Goal: Information Seeking & Learning: Learn about a topic

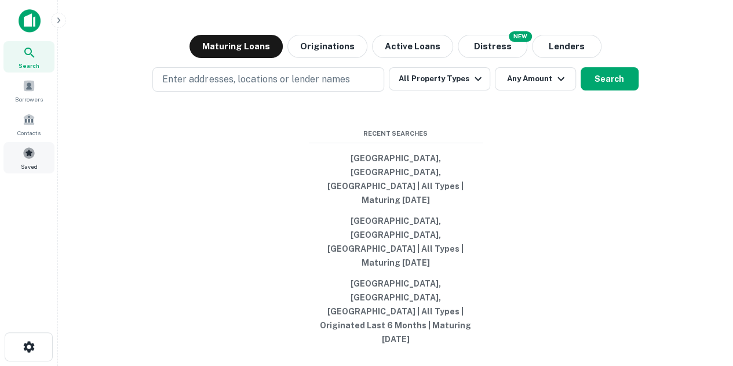
click at [13, 150] on div "Saved" at bounding box center [28, 157] width 51 height 31
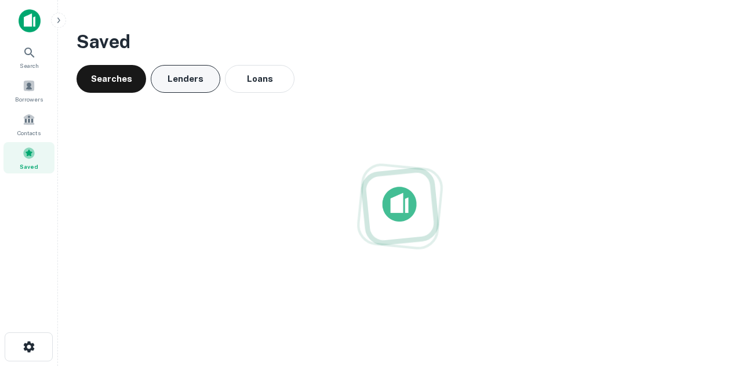
click at [188, 79] on button "Lenders" at bounding box center [186, 79] width 70 height 28
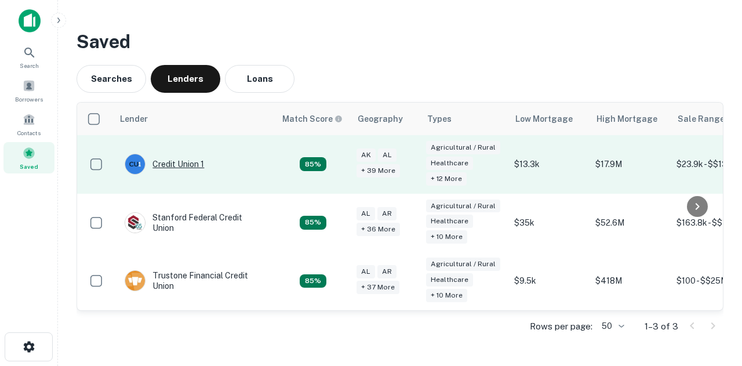
click at [193, 163] on div "Credit Union 1" at bounding box center [164, 164] width 79 height 21
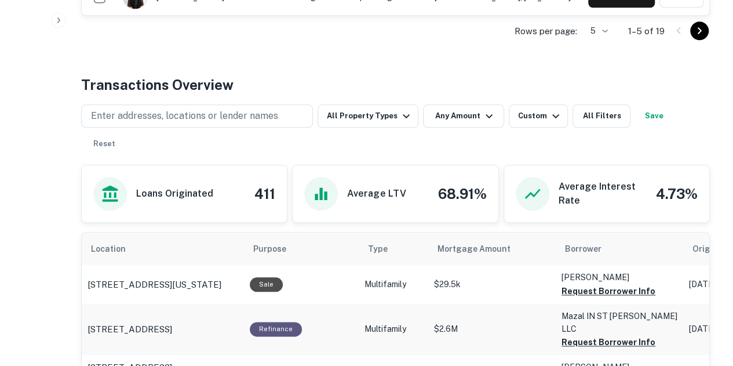
scroll to position [522, 0]
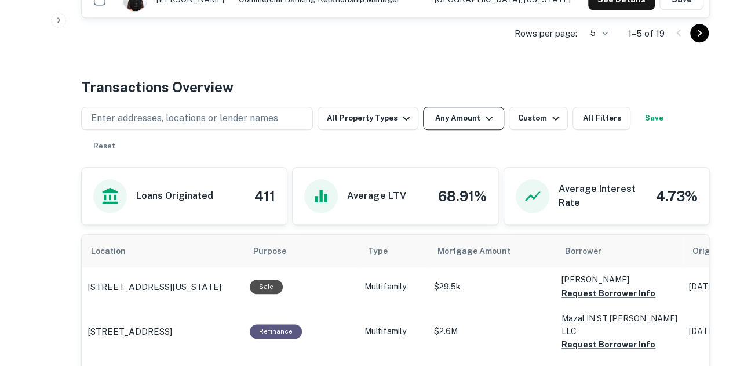
click at [478, 128] on button "Any Amount" at bounding box center [463, 118] width 81 height 23
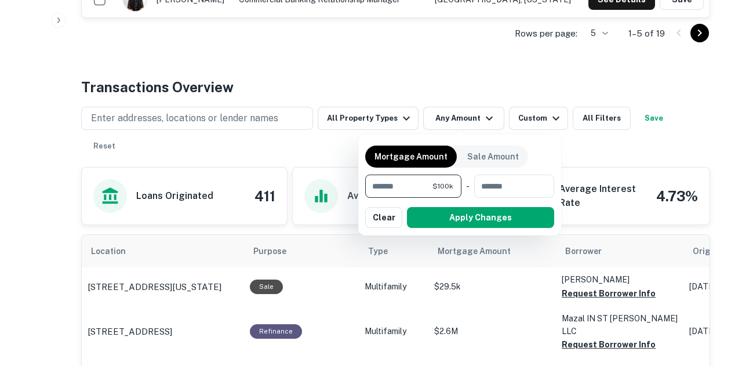
type input "*******"
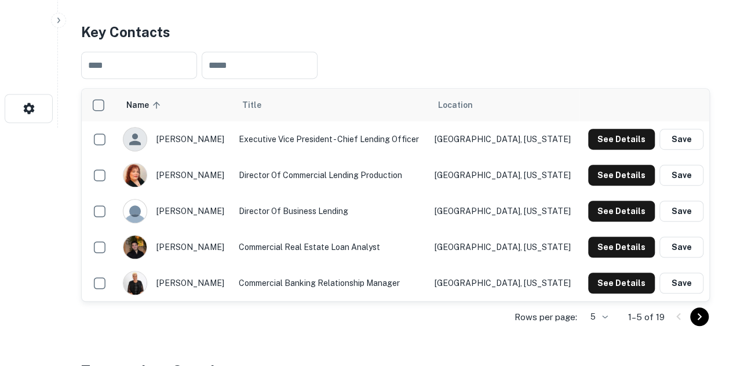
scroll to position [348, 0]
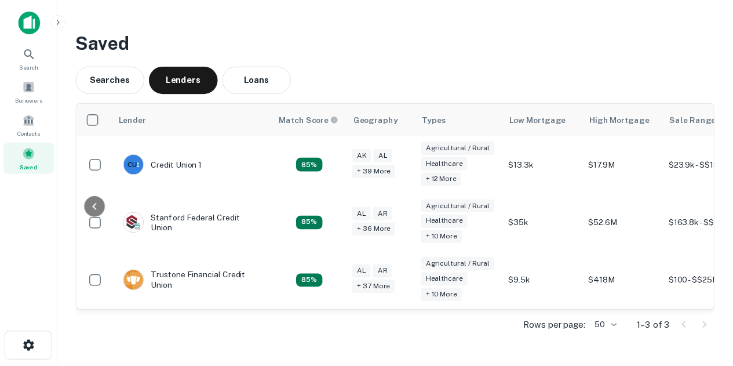
scroll to position [0, 128]
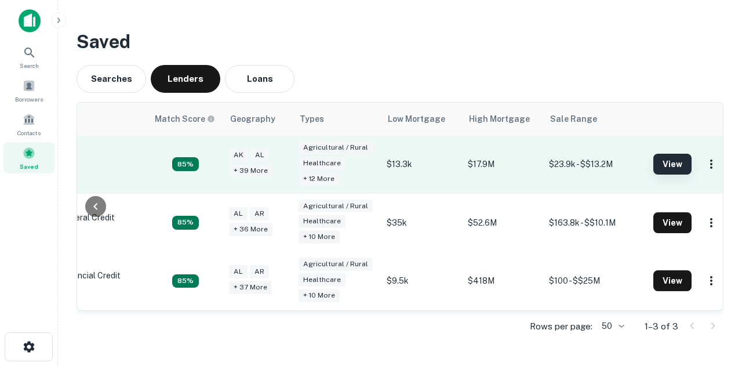
click at [669, 172] on button "View" at bounding box center [672, 164] width 38 height 21
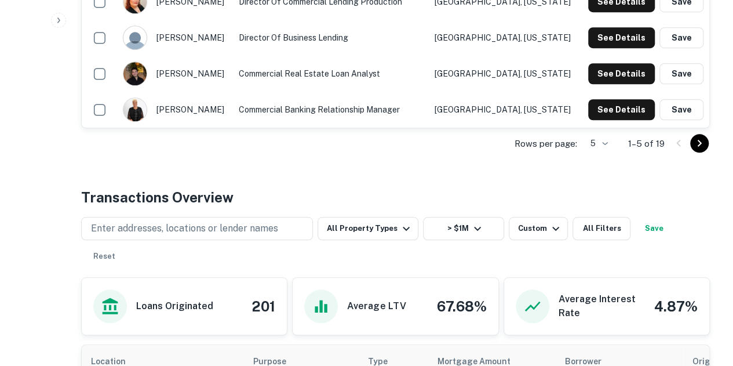
scroll to position [522, 0]
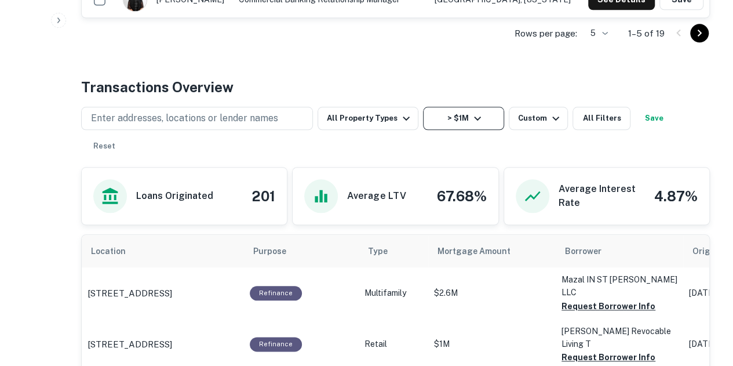
click at [471, 122] on icon "button" at bounding box center [478, 118] width 14 height 14
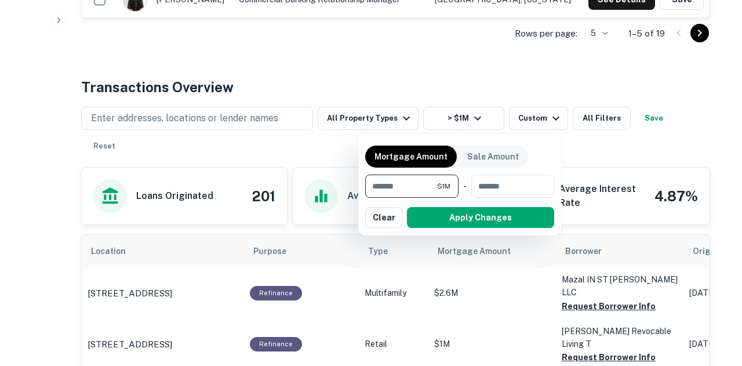
click at [609, 75] on div at bounding box center [371, 183] width 742 height 366
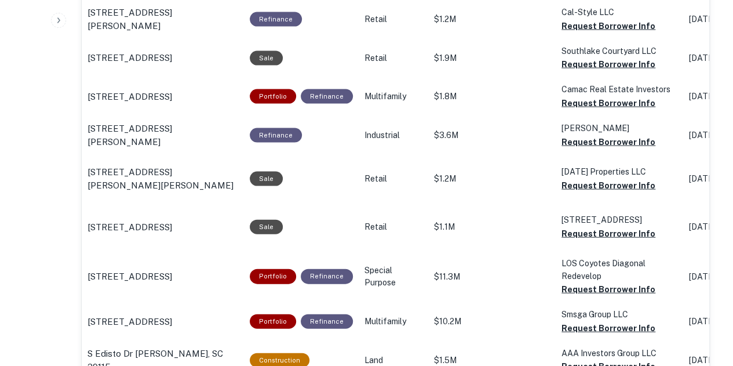
scroll to position [1334, 0]
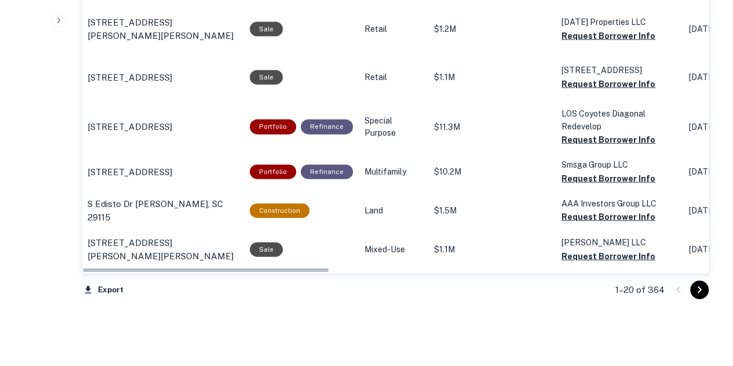
click at [697, 274] on div "1–20 of 364" at bounding box center [656, 289] width 108 height 31
click at [698, 283] on icon "Go to next page" at bounding box center [700, 290] width 14 height 14
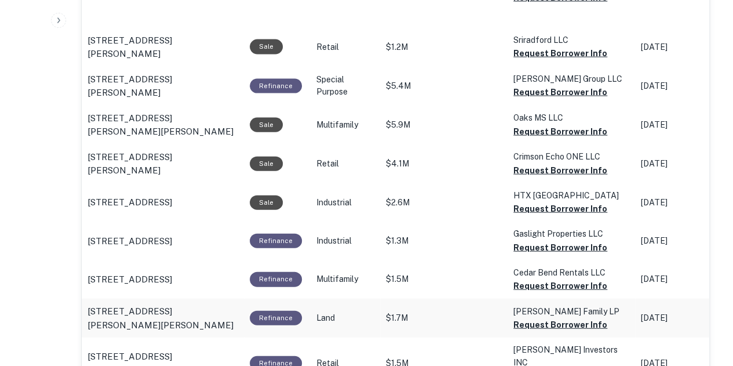
scroll to position [1376, 0]
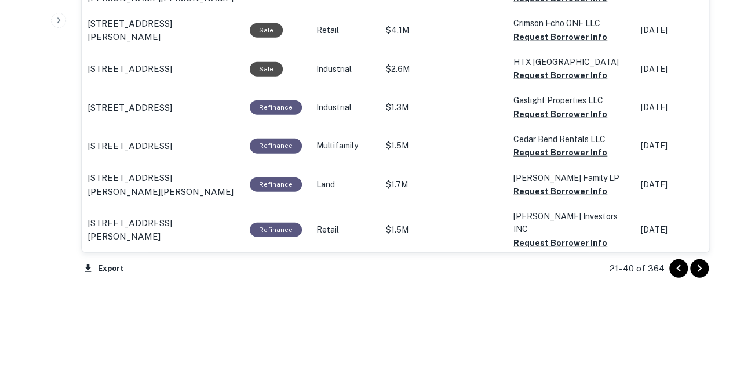
click at [672, 261] on icon "Go to previous page" at bounding box center [679, 268] width 14 height 14
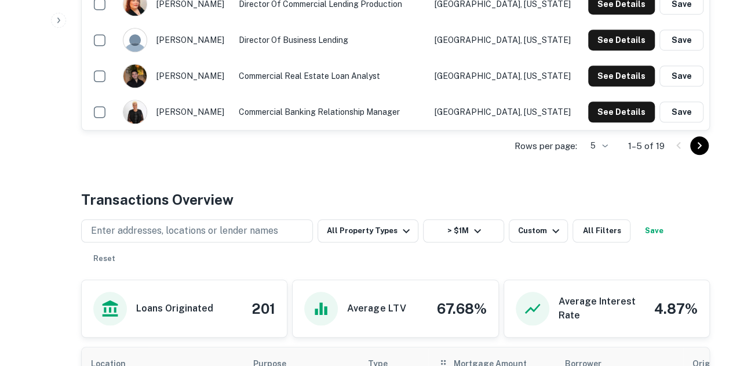
scroll to position [485, 0]
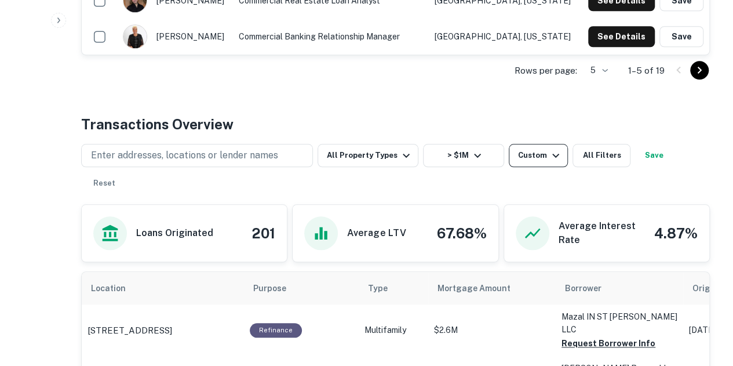
click at [549, 148] on icon "button" at bounding box center [556, 155] width 14 height 14
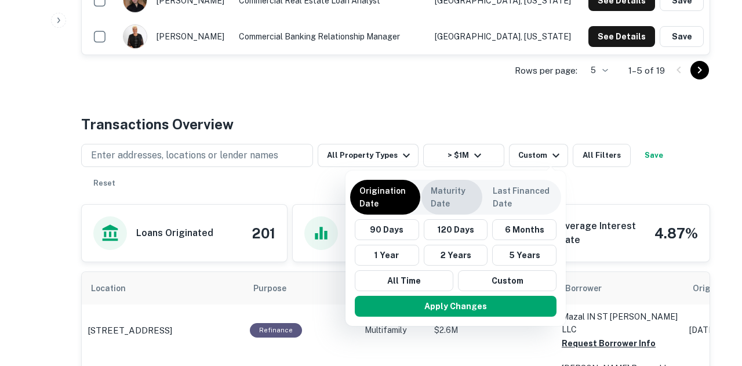
click at [447, 197] on p "Maturity Date" at bounding box center [452, 197] width 42 height 26
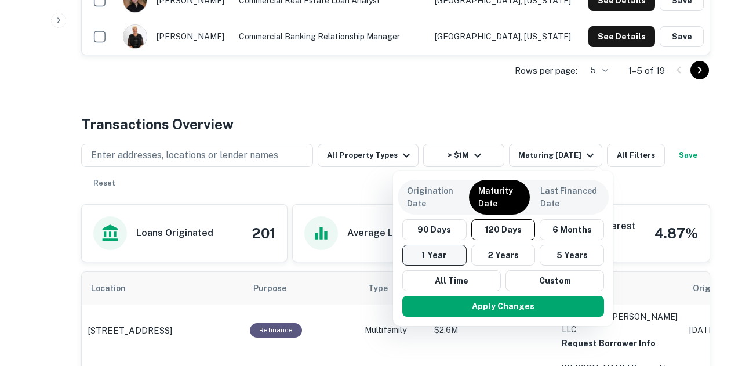
click at [443, 251] on button "1 Year" at bounding box center [434, 255] width 64 height 21
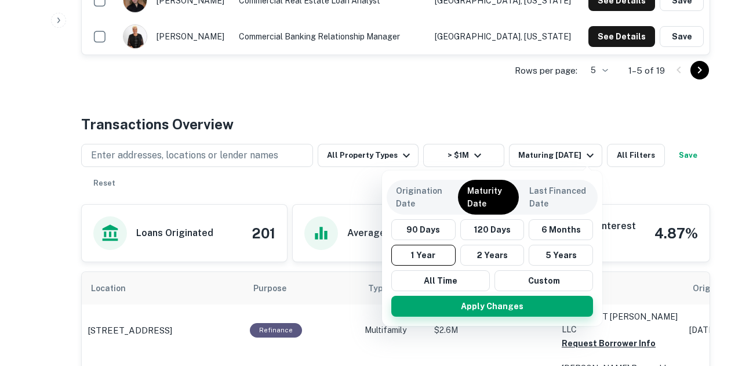
click at [453, 301] on button "Apply Changes" at bounding box center [492, 306] width 202 height 21
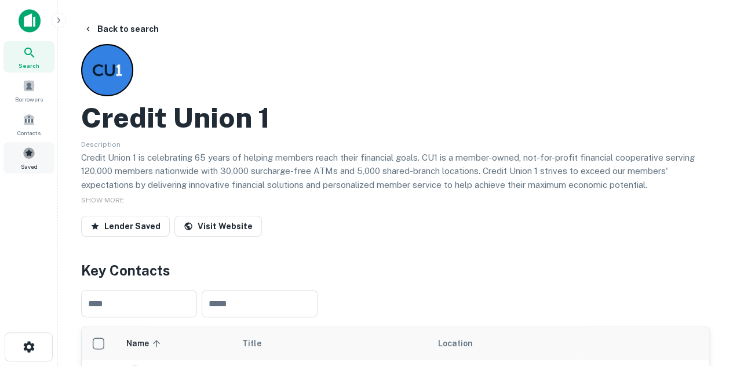
click at [30, 148] on span at bounding box center [29, 153] width 13 height 13
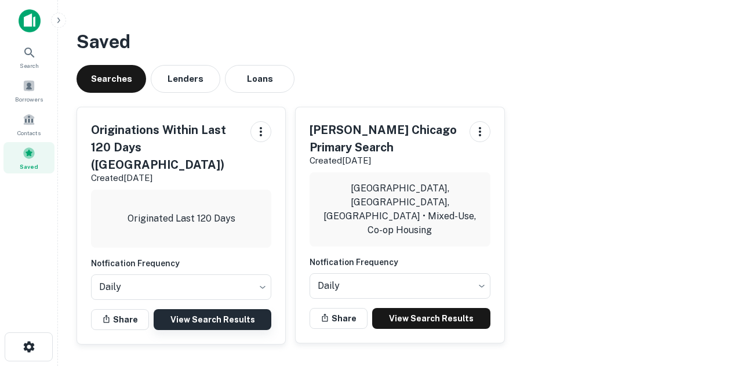
click at [259, 309] on link "View Search Results" at bounding box center [213, 319] width 118 height 21
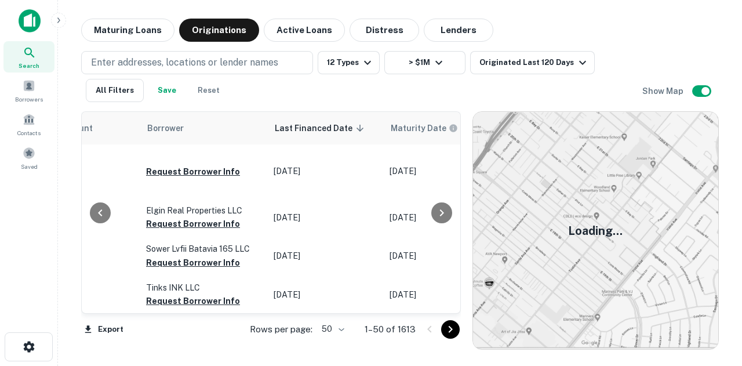
scroll to position [0, 646]
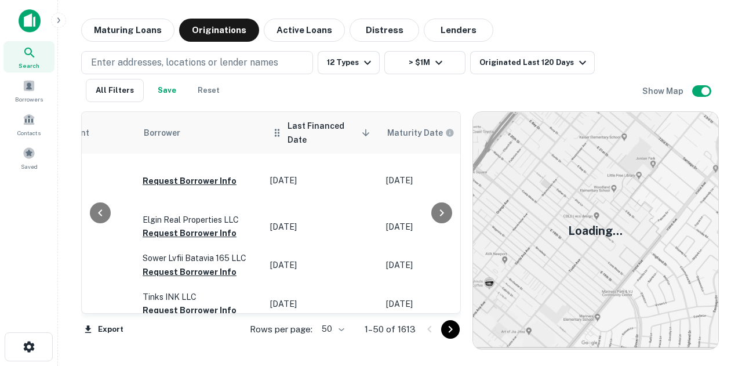
click at [314, 126] on span "Last Financed Date sorted descending" at bounding box center [331, 133] width 86 height 28
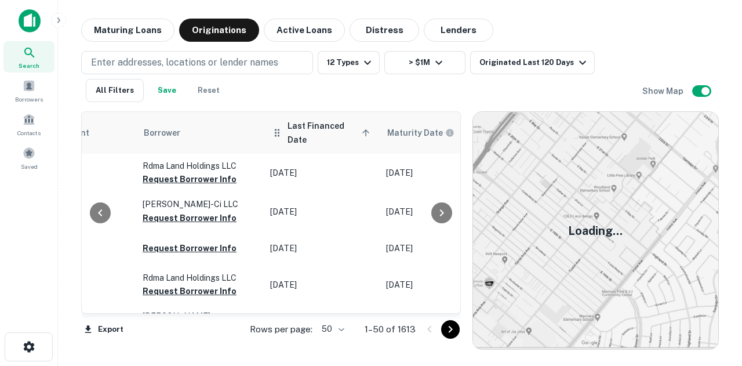
click at [315, 122] on span "Last Financed Date sorted ascending" at bounding box center [331, 133] width 86 height 28
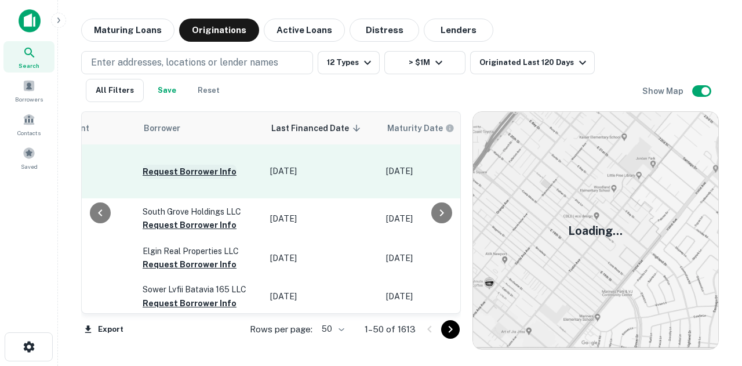
click at [216, 166] on button "Request Borrower Info" at bounding box center [190, 172] width 94 height 14
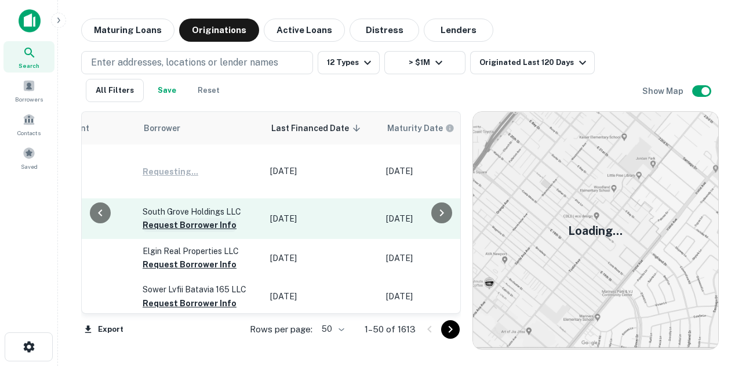
click at [213, 218] on button "Request Borrower Info" at bounding box center [190, 225] width 94 height 14
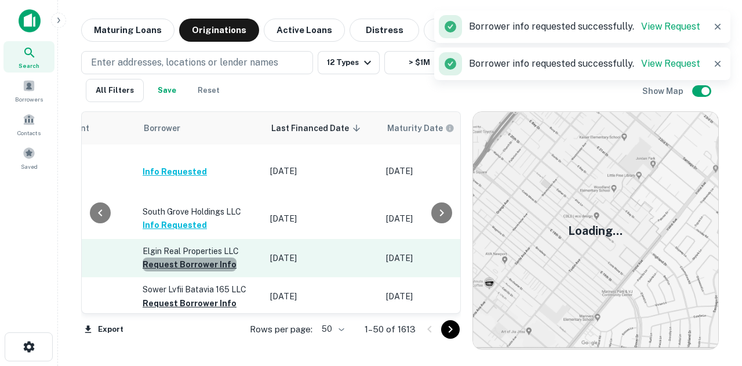
click at [202, 257] on button "Request Borrower Info" at bounding box center [190, 264] width 94 height 14
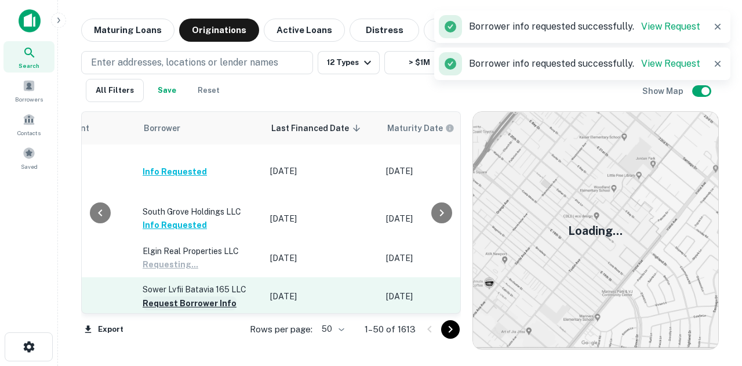
click at [195, 296] on button "Request Borrower Info" at bounding box center [190, 303] width 94 height 14
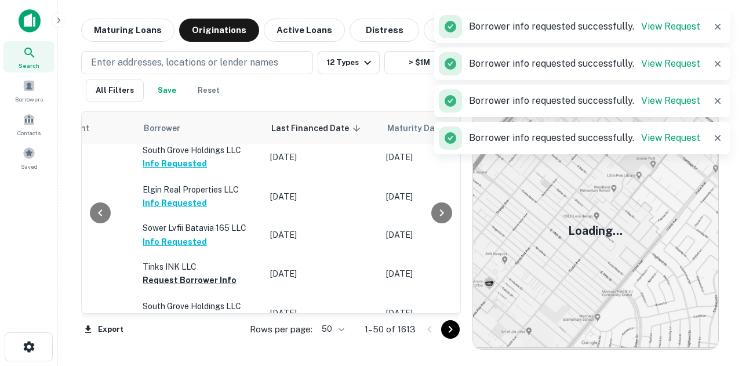
scroll to position [174, 646]
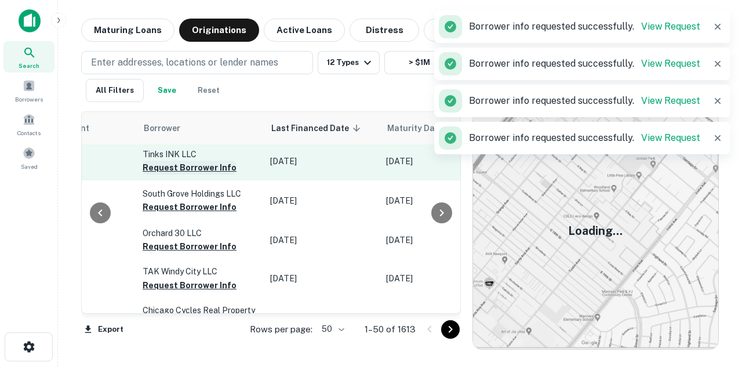
click at [204, 161] on button "Request Borrower Info" at bounding box center [190, 168] width 94 height 14
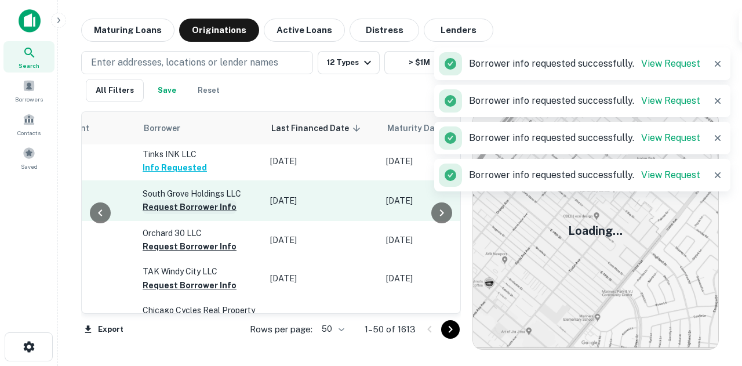
click at [215, 200] on button "Request Borrower Info" at bounding box center [190, 207] width 94 height 14
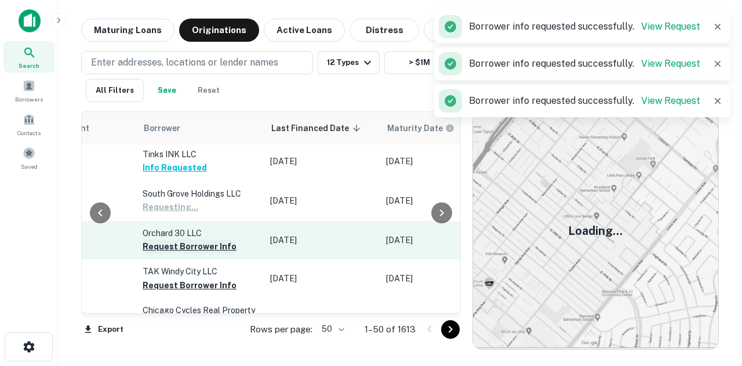
click at [204, 239] on button "Request Borrower Info" at bounding box center [190, 246] width 94 height 14
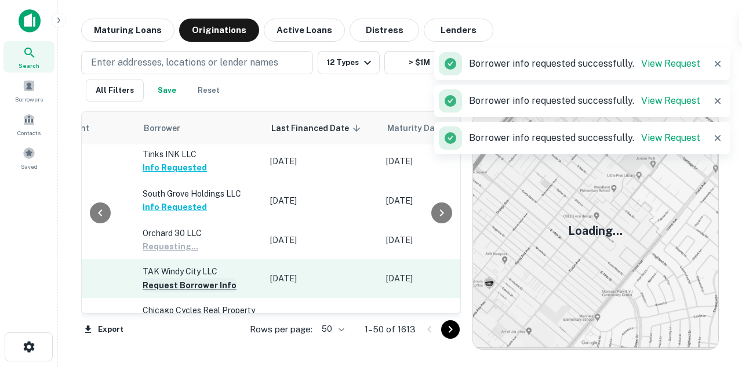
click at [190, 278] on button "Request Borrower Info" at bounding box center [190, 285] width 94 height 14
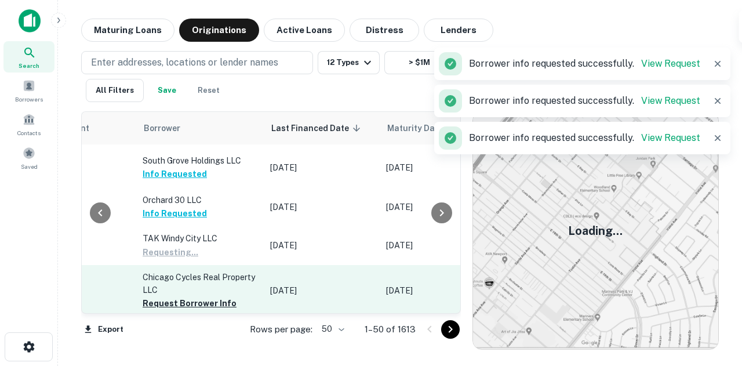
scroll to position [232, 646]
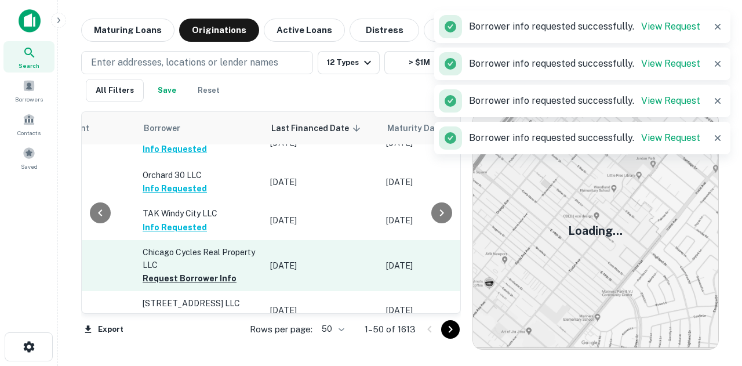
click at [189, 266] on td "Chicago Cycles Real Property LLC Request Borrower Info" at bounding box center [201, 265] width 128 height 51
click at [192, 271] on button "Request Borrower Info" at bounding box center [190, 278] width 94 height 14
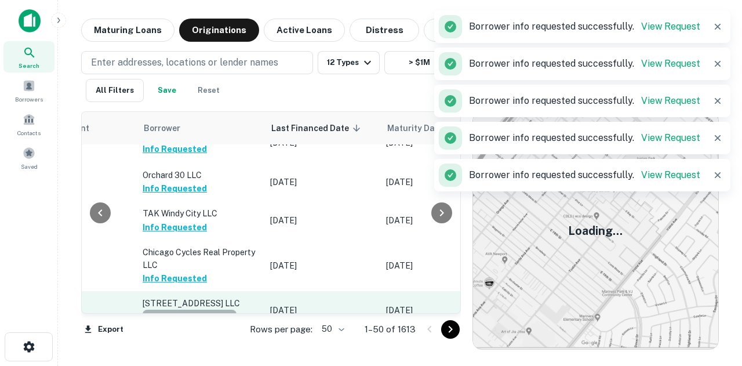
click at [183, 310] on button "Request Borrower Info" at bounding box center [190, 317] width 94 height 14
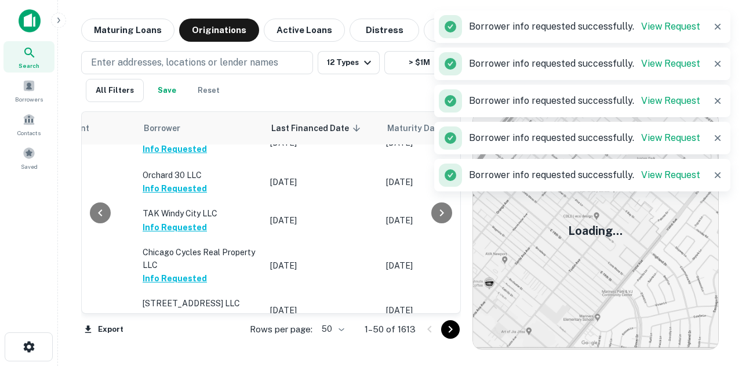
click at [330, 331] on body "Search Borrowers Contacts Saved Maturing Loans Originations Active Loans Distre…" at bounding box center [371, 183] width 742 height 366
click at [333, 335] on li "100" at bounding box center [333, 341] width 34 height 21
type input "***"
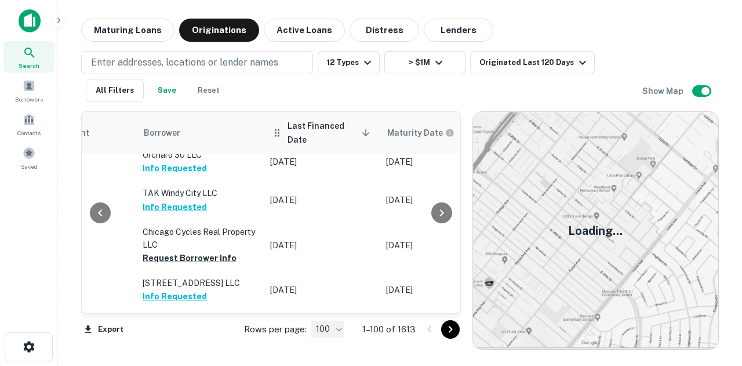
scroll to position [271, 646]
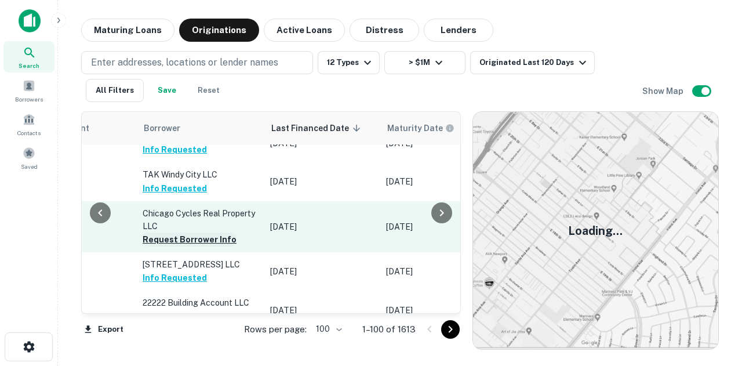
click at [204, 232] on button "Request Borrower Info" at bounding box center [190, 239] width 94 height 14
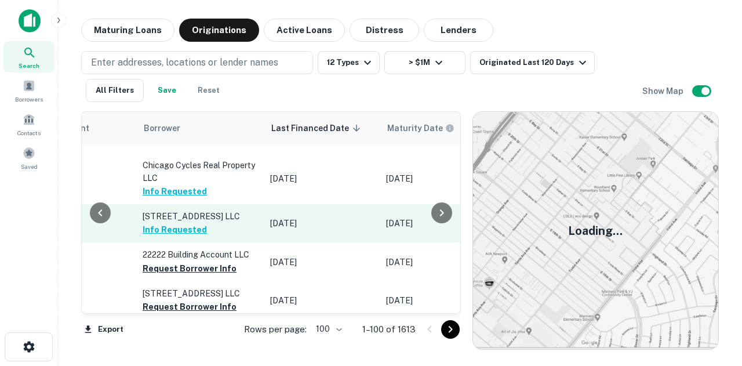
scroll to position [343, 646]
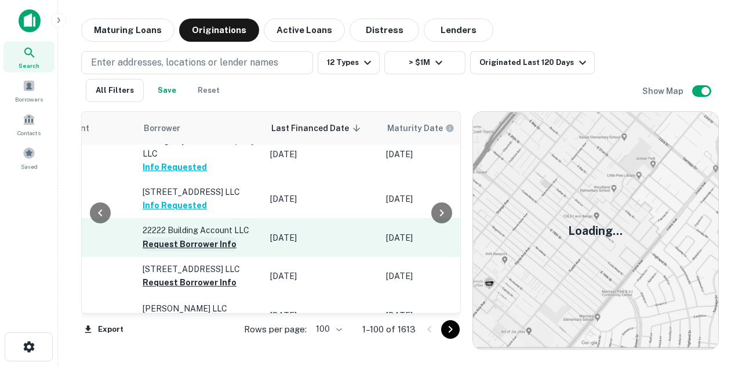
click at [206, 237] on button "Request Borrower Info" at bounding box center [190, 244] width 94 height 14
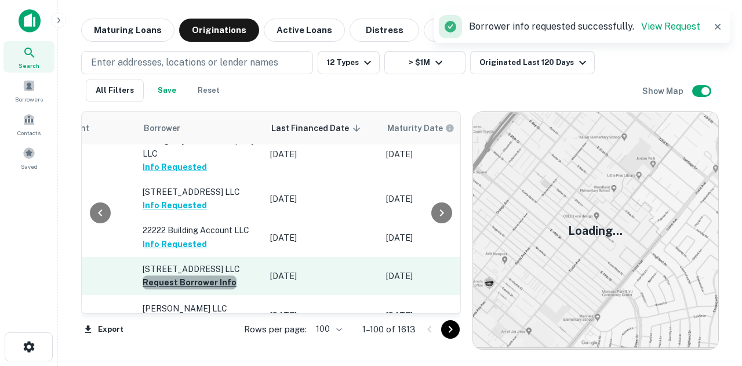
click at [208, 275] on button "Request Borrower Info" at bounding box center [190, 282] width 94 height 14
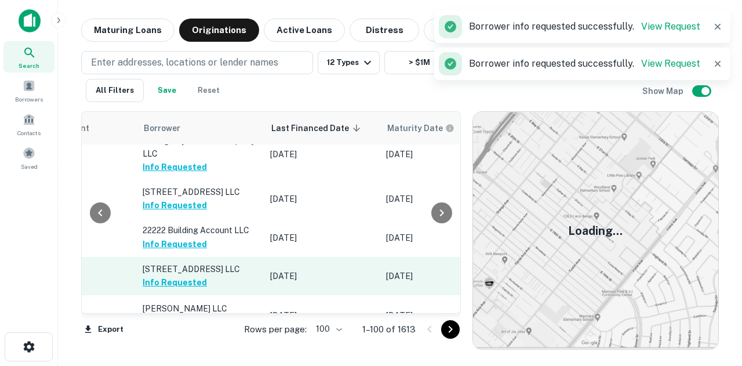
scroll to position [401, 646]
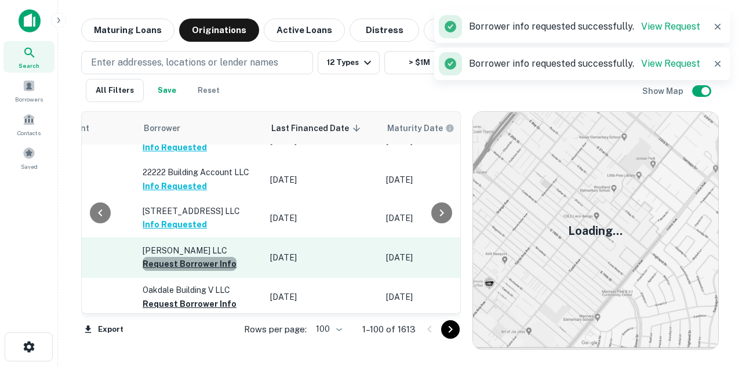
click at [212, 257] on button "Request Borrower Info" at bounding box center [190, 264] width 94 height 14
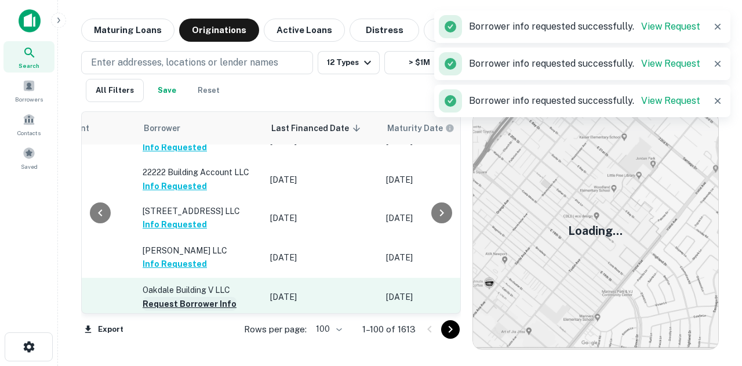
click at [219, 297] on button "Request Borrower Info" at bounding box center [190, 304] width 94 height 14
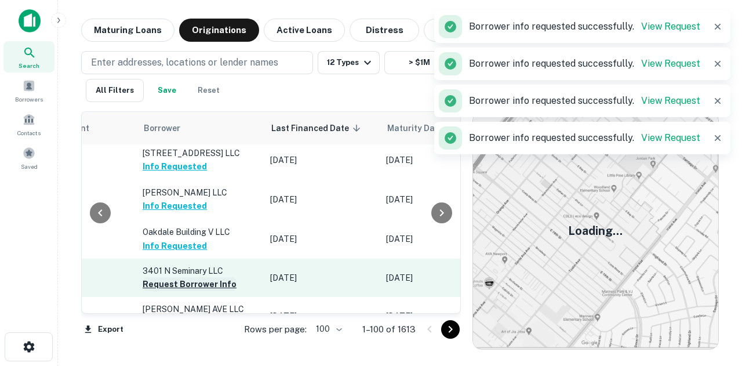
click at [216, 277] on button "Request Borrower Info" at bounding box center [190, 284] width 94 height 14
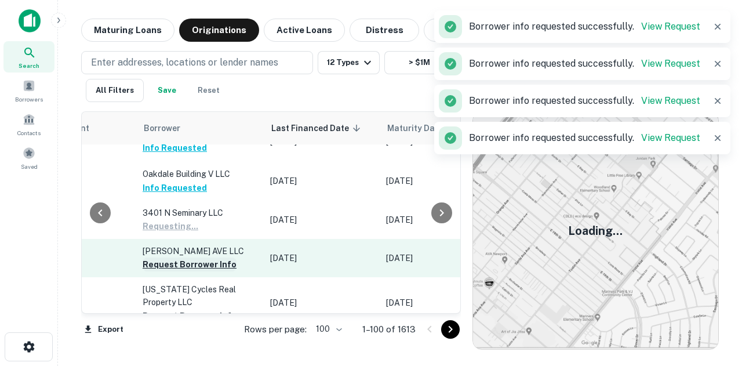
click at [220, 257] on button "Request Borrower Info" at bounding box center [190, 264] width 94 height 14
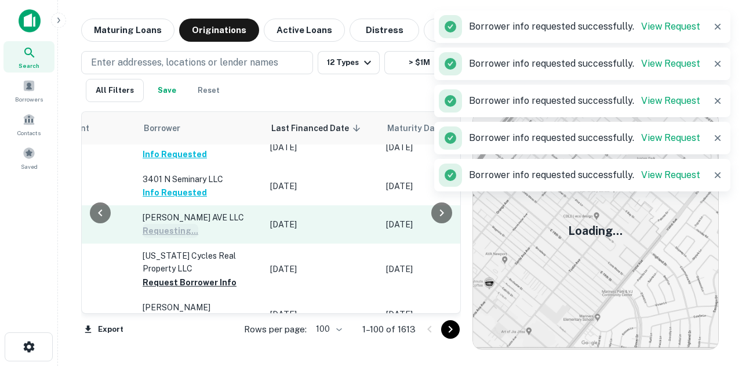
scroll to position [575, 646]
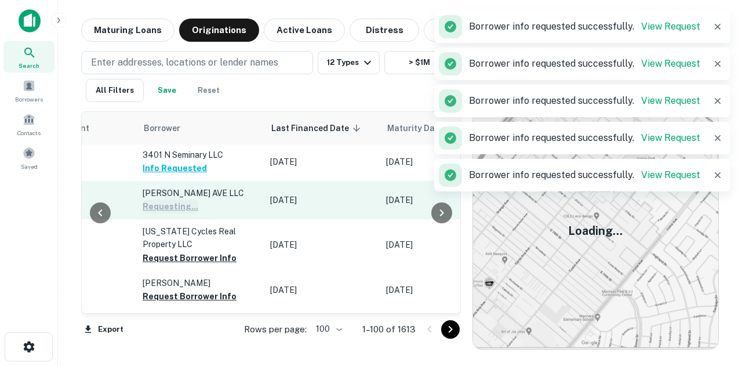
click at [220, 251] on button "Request Borrower Info" at bounding box center [190, 258] width 94 height 14
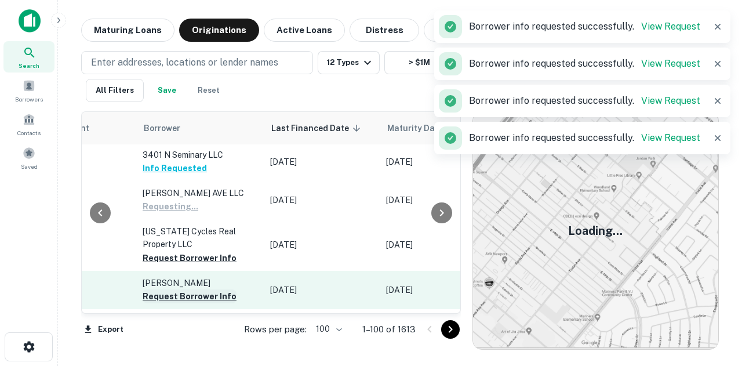
click at [192, 289] on button "Request Borrower Info" at bounding box center [190, 296] width 94 height 14
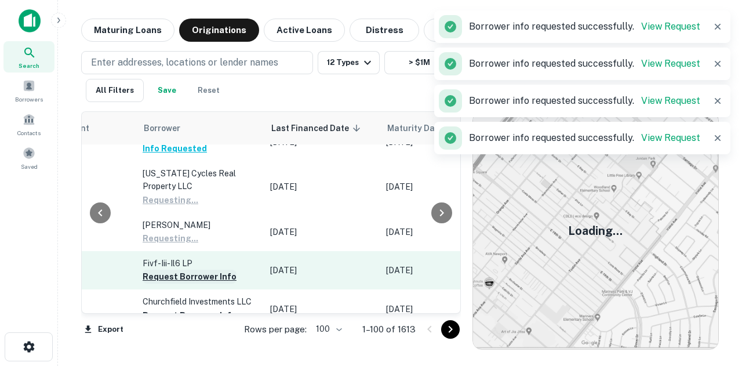
click at [200, 270] on button "Request Borrower Info" at bounding box center [190, 277] width 94 height 14
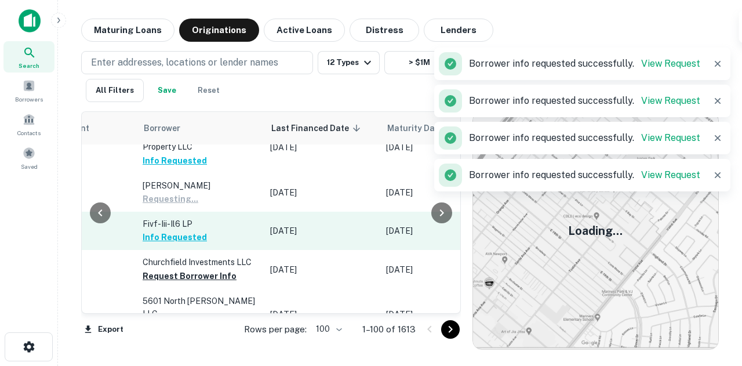
scroll to position [691, 646]
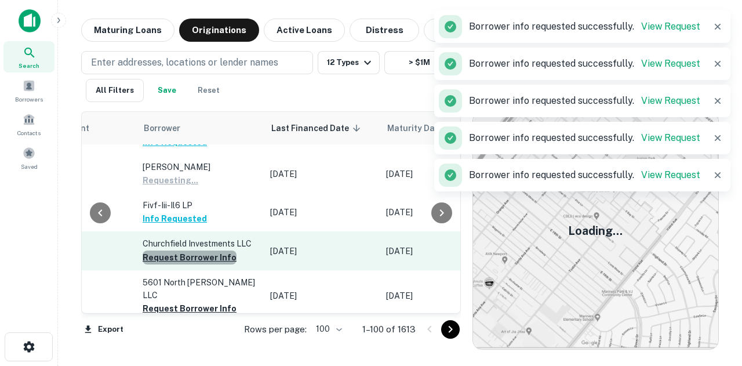
click at [216, 250] on button "Request Borrower Info" at bounding box center [190, 257] width 94 height 14
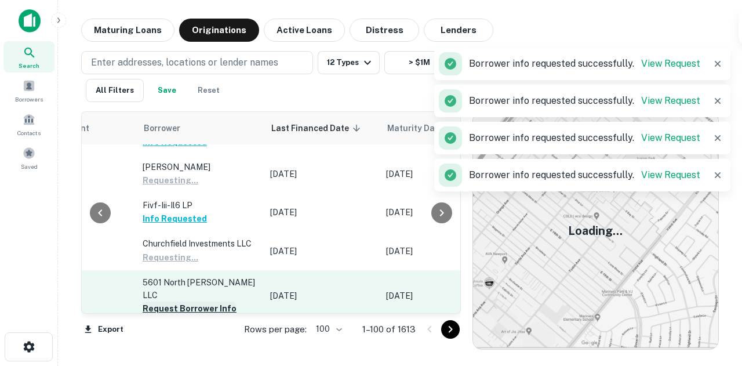
click at [203, 301] on button "Request Borrower Info" at bounding box center [190, 308] width 94 height 14
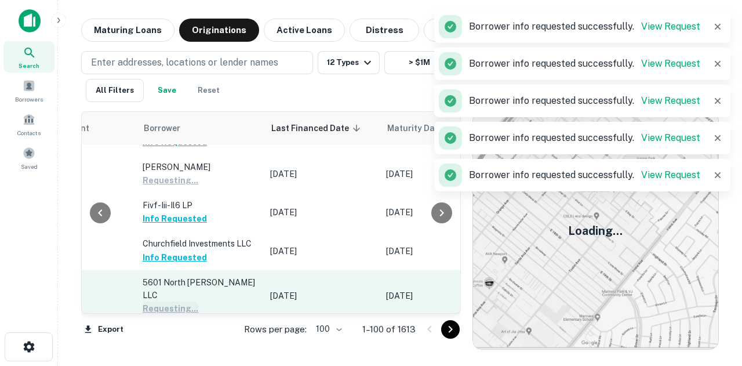
scroll to position [749, 646]
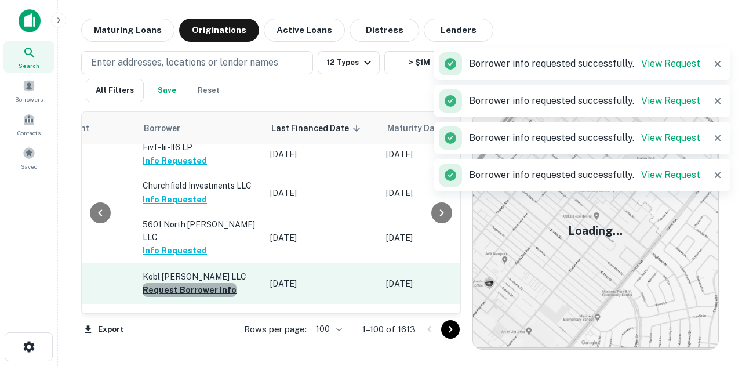
click at [209, 283] on button "Request Borrower Info" at bounding box center [190, 290] width 94 height 14
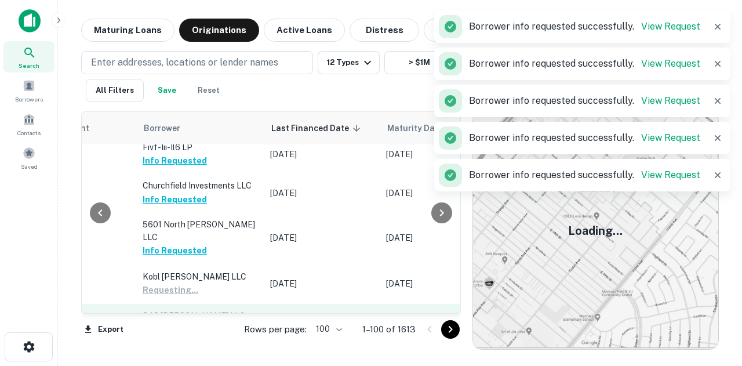
click at [176, 323] on button "Request Borrower Info" at bounding box center [190, 330] width 94 height 14
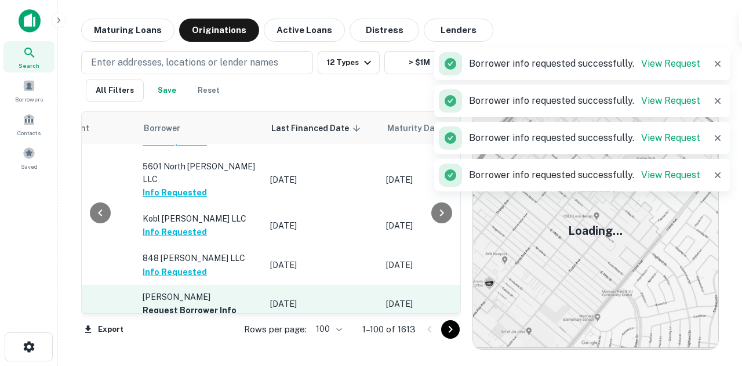
click at [202, 290] on p "Mangiardi Nicholas M" at bounding box center [201, 296] width 116 height 13
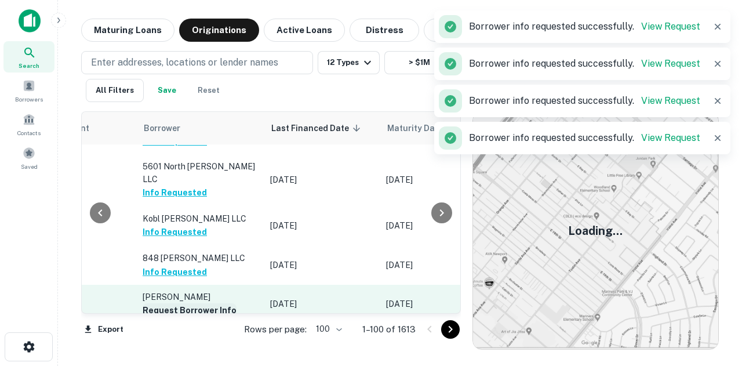
click at [194, 303] on button "Request Borrower Info" at bounding box center [190, 310] width 94 height 14
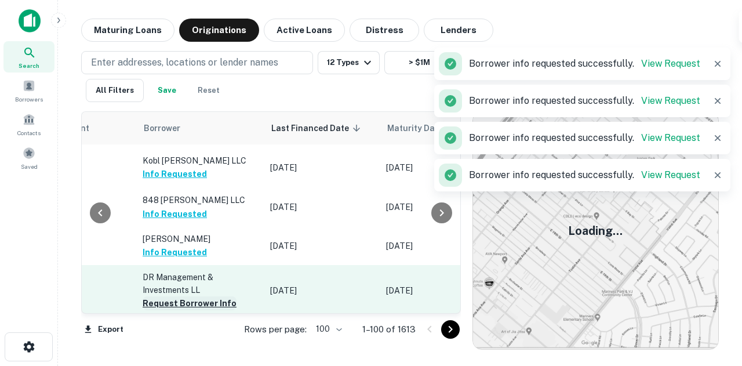
click at [195, 296] on button "Request Borrower Info" at bounding box center [190, 303] width 94 height 14
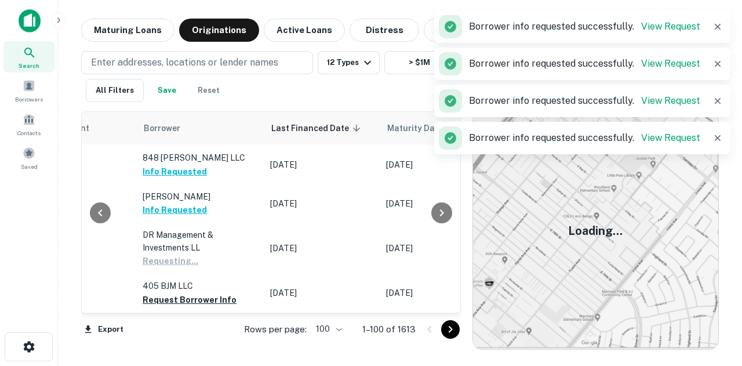
scroll to position [923, 646]
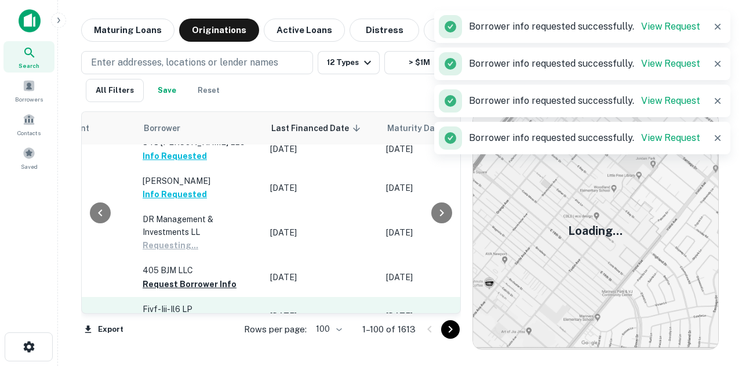
click at [196, 297] on td "Fivf-iii-il6 LP Request Borrower Info" at bounding box center [201, 316] width 128 height 38
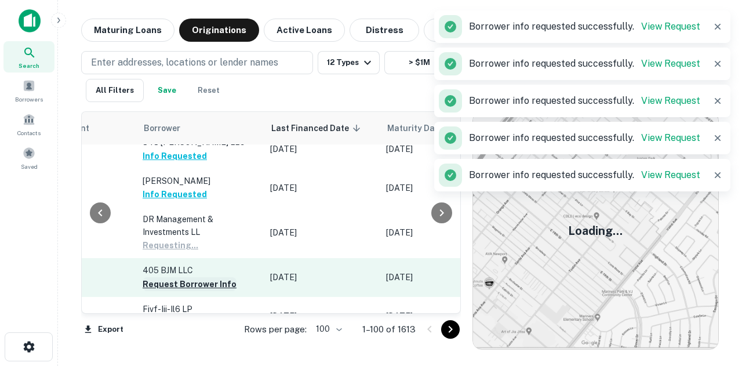
click at [210, 277] on button "Request Borrower Info" at bounding box center [190, 284] width 94 height 14
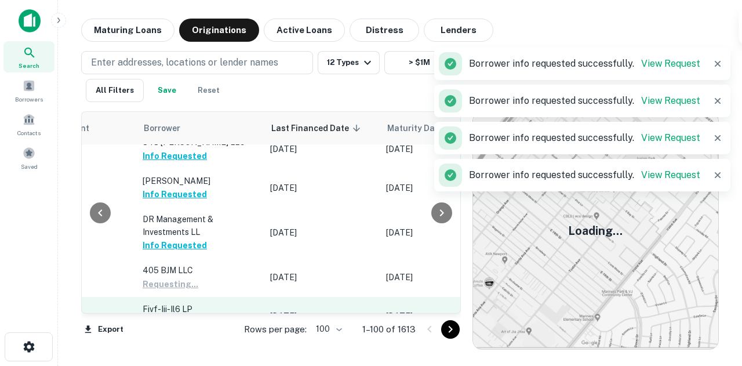
click at [187, 315] on button "Request Borrower Info" at bounding box center [190, 322] width 94 height 14
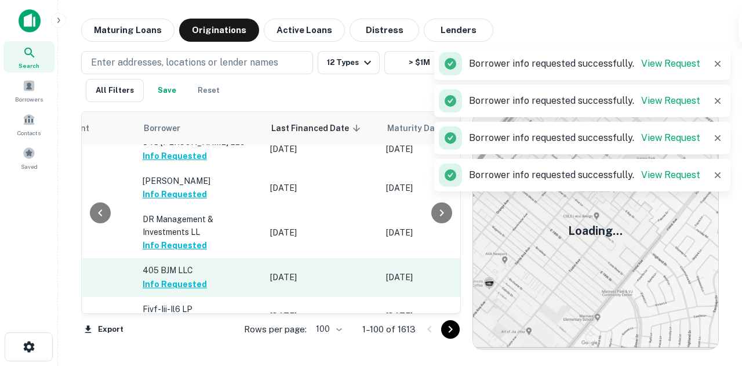
scroll to position [981, 646]
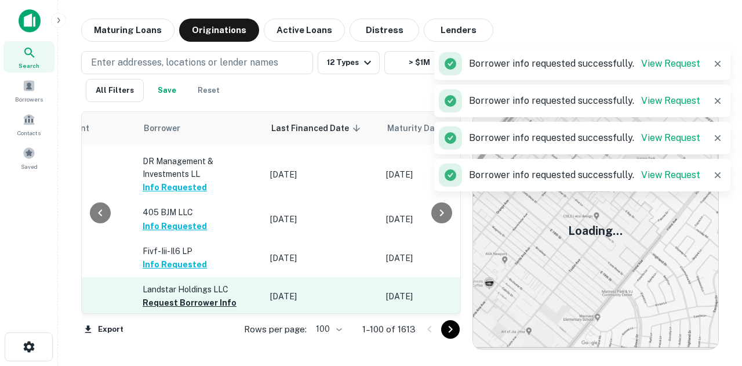
click at [199, 283] on p "Landstar Holdings LLC" at bounding box center [201, 289] width 116 height 13
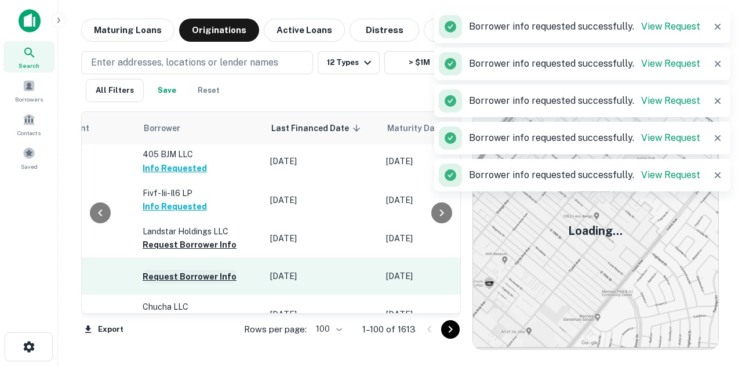
click at [210, 270] on button "Request Borrower Info" at bounding box center [190, 277] width 94 height 14
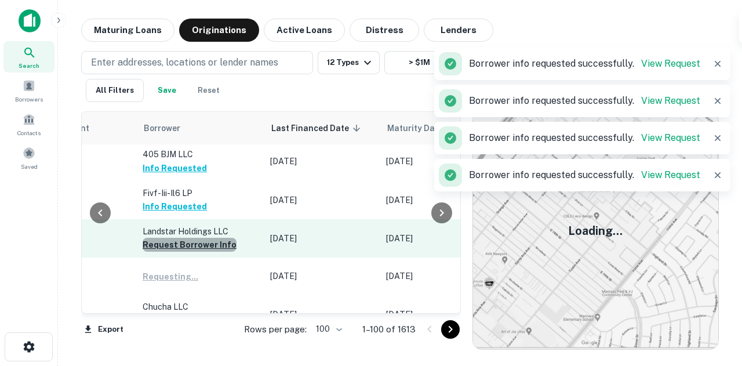
click at [215, 238] on button "Request Borrower Info" at bounding box center [190, 245] width 94 height 14
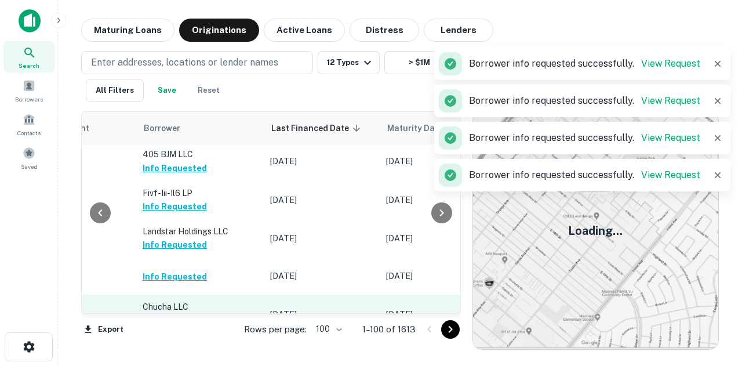
click at [169, 300] on p "Chucha LLC" at bounding box center [201, 306] width 116 height 13
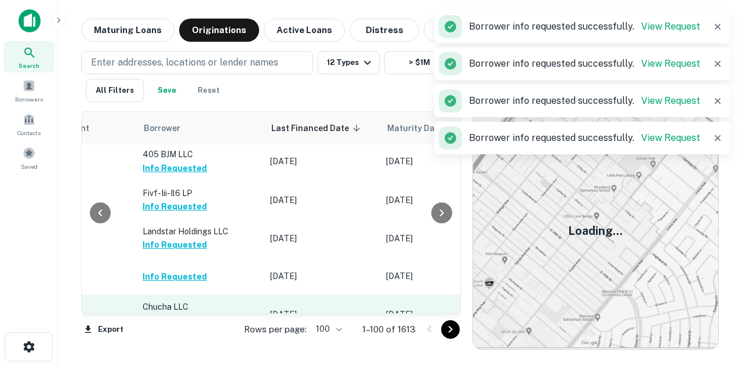
click at [168, 314] on button "Request Borrower Info" at bounding box center [190, 321] width 94 height 14
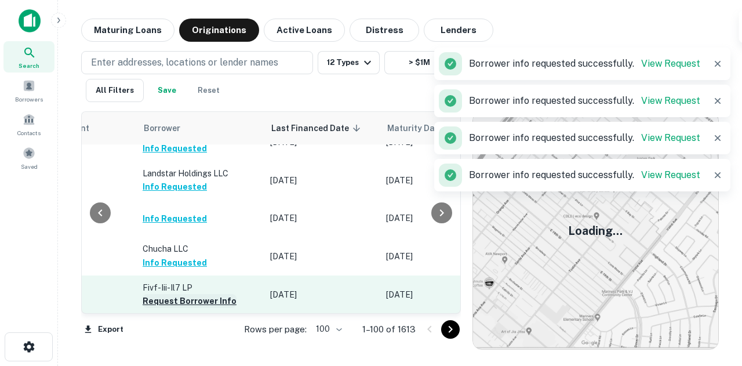
click at [183, 294] on button "Request Borrower Info" at bounding box center [190, 301] width 94 height 14
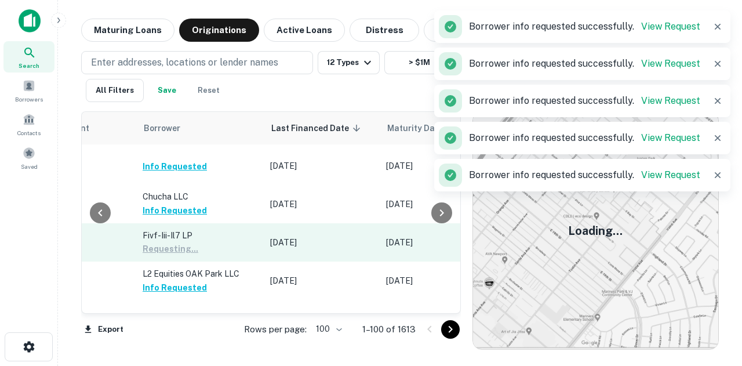
scroll to position [1213, 646]
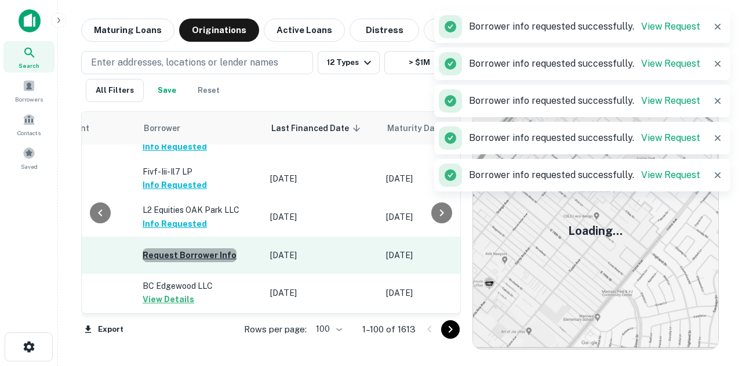
click at [216, 248] on button "Request Borrower Info" at bounding box center [190, 255] width 94 height 14
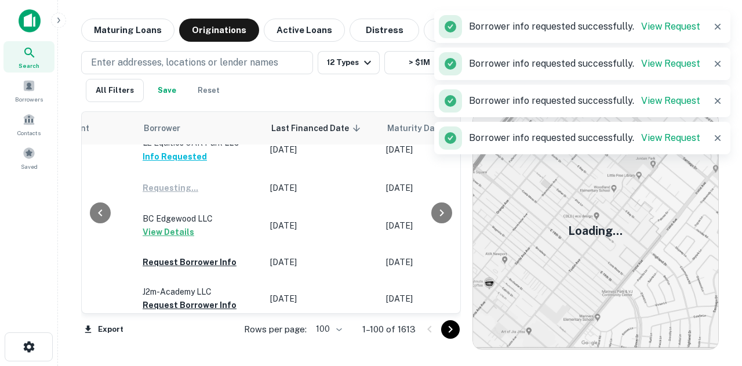
scroll to position [1329, 646]
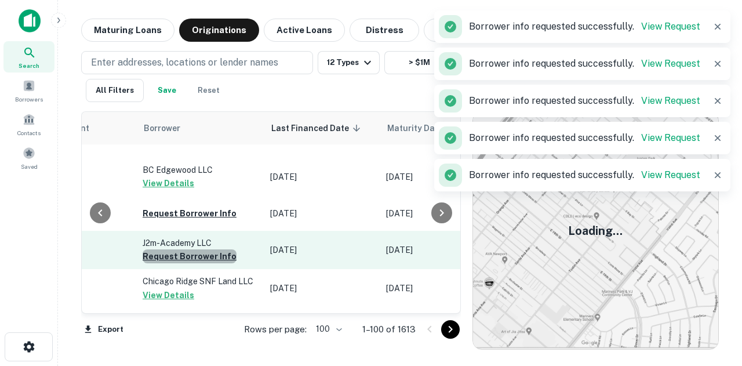
drag, startPoint x: 211, startPoint y: 224, endPoint x: 210, endPoint y: 199, distance: 25.5
click at [211, 249] on button "Request Borrower Info" at bounding box center [190, 256] width 94 height 14
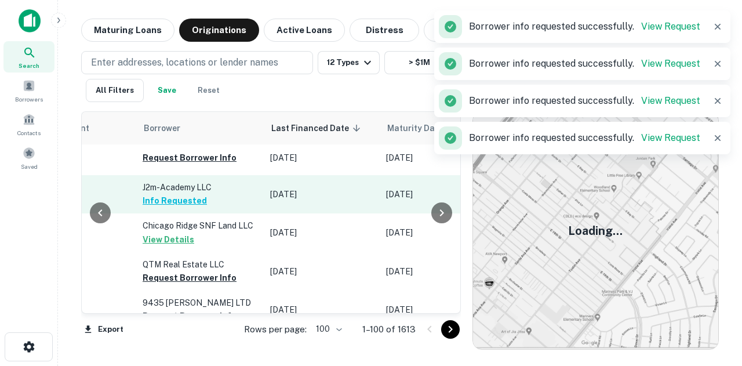
scroll to position [1445, 646]
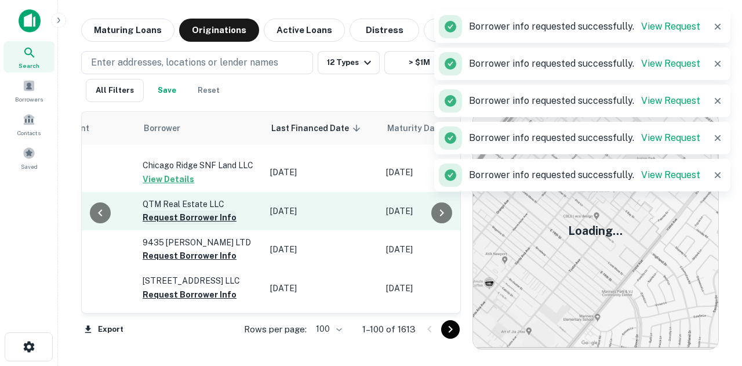
click at [206, 210] on button "Request Borrower Info" at bounding box center [190, 217] width 94 height 14
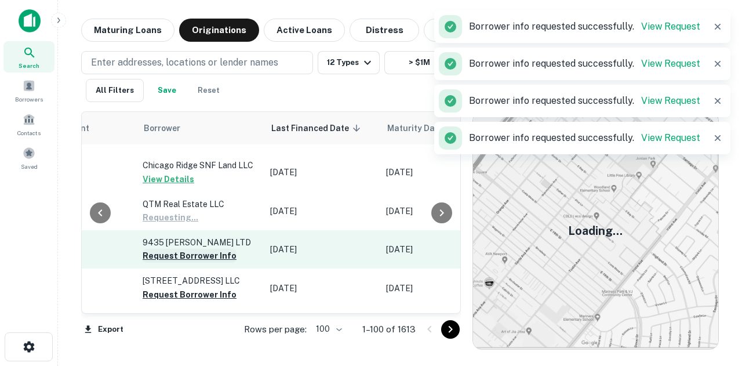
click at [189, 249] on button "Request Borrower Info" at bounding box center [190, 256] width 94 height 14
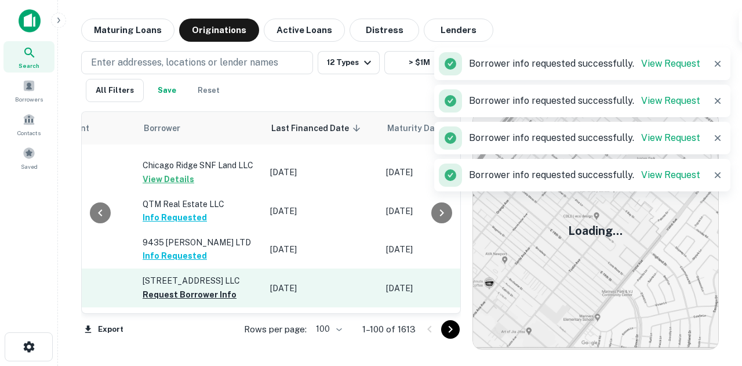
click at [180, 274] on p "2352 E 172nd ST LLC" at bounding box center [201, 280] width 116 height 13
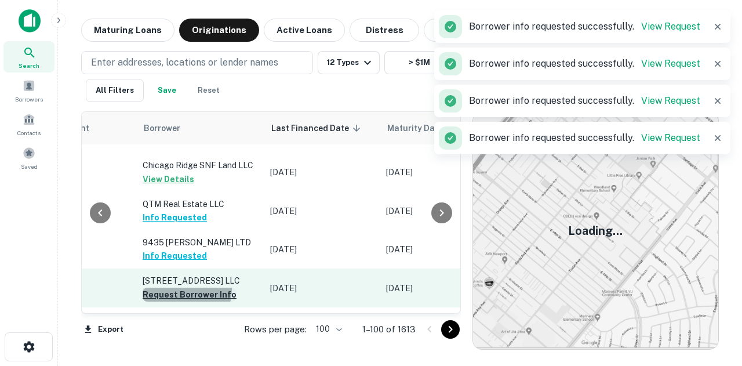
click at [176, 288] on button "Request Borrower Info" at bounding box center [190, 295] width 94 height 14
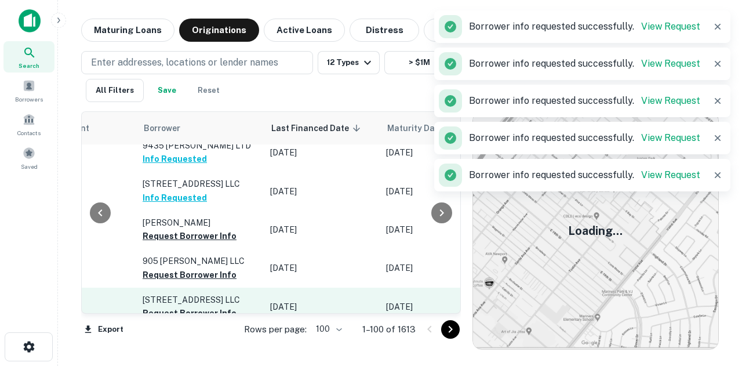
scroll to position [1561, 646]
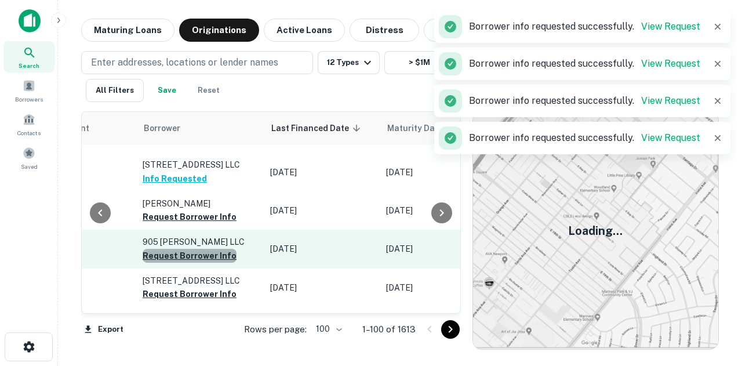
click at [206, 249] on button "Request Borrower Info" at bounding box center [190, 256] width 94 height 14
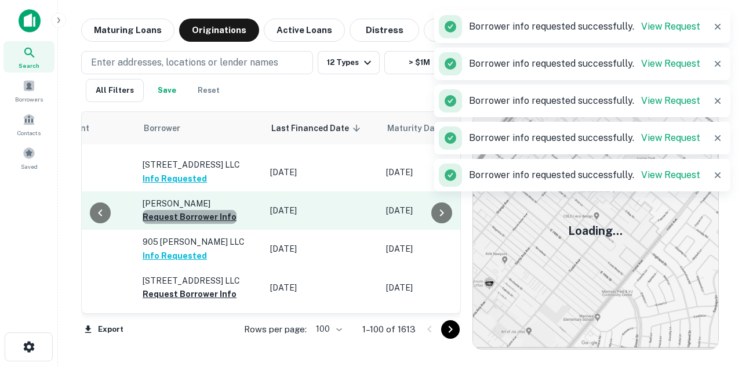
click at [215, 210] on button "Request Borrower Info" at bounding box center [190, 217] width 94 height 14
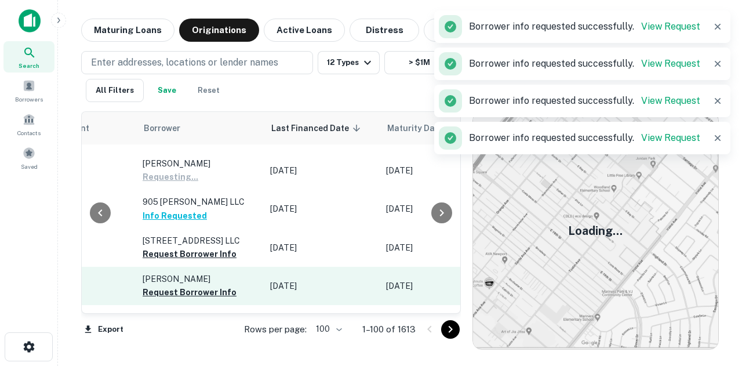
scroll to position [1619, 646]
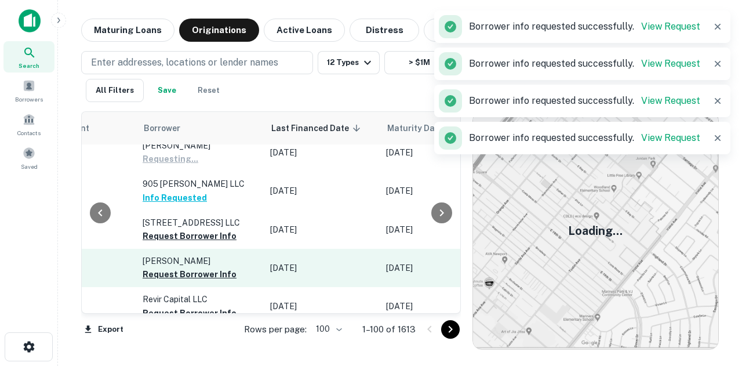
click at [188, 255] on p "Helliker Lucas" at bounding box center [201, 261] width 116 height 13
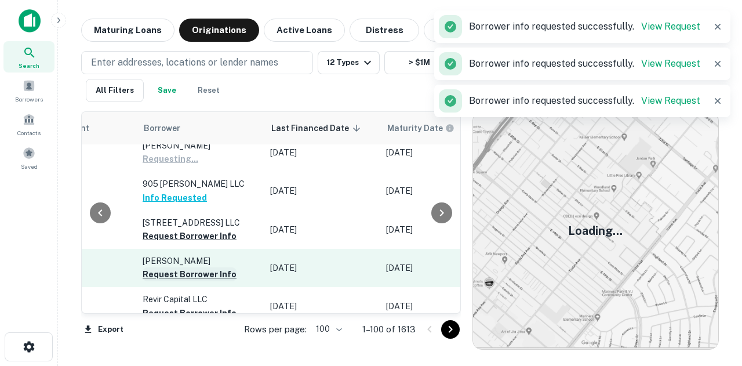
click at [183, 267] on button "Request Borrower Info" at bounding box center [190, 274] width 94 height 14
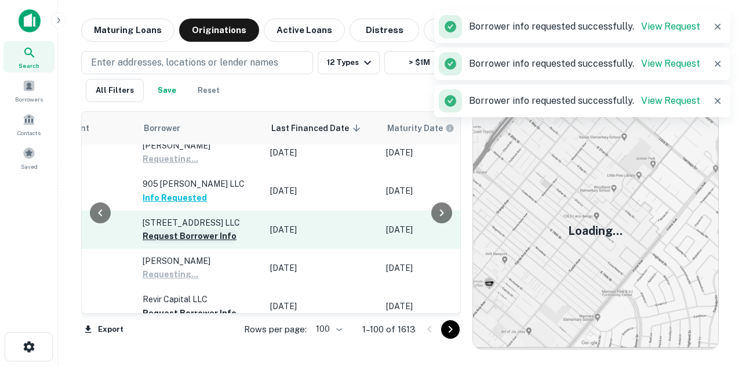
click at [199, 229] on button "Request Borrower Info" at bounding box center [190, 236] width 94 height 14
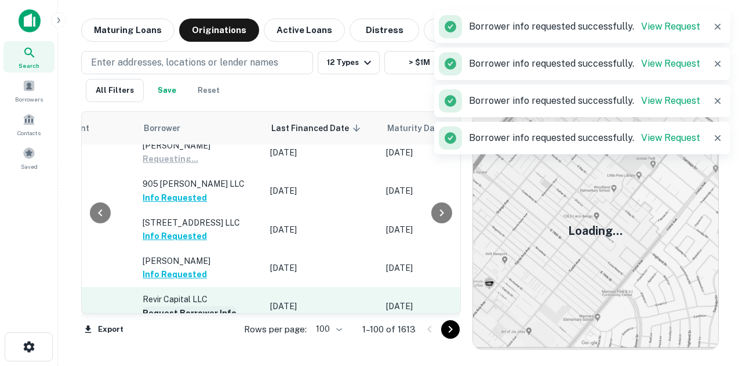
click at [153, 306] on button "Request Borrower Info" at bounding box center [190, 313] width 94 height 14
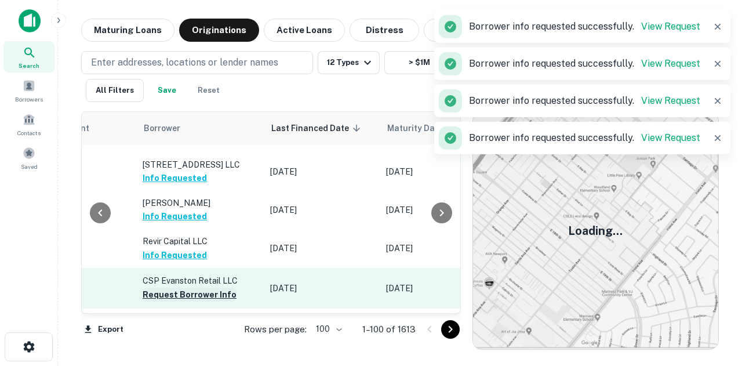
click at [157, 288] on button "Request Borrower Info" at bounding box center [190, 295] width 94 height 14
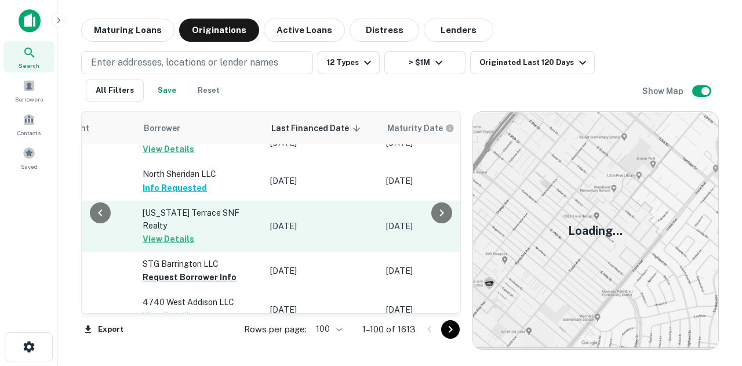
scroll to position [2759, 646]
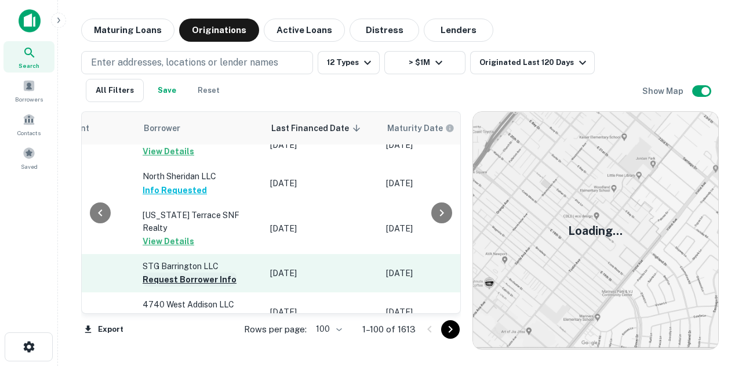
click at [212, 273] on button "Request Borrower Info" at bounding box center [190, 280] width 94 height 14
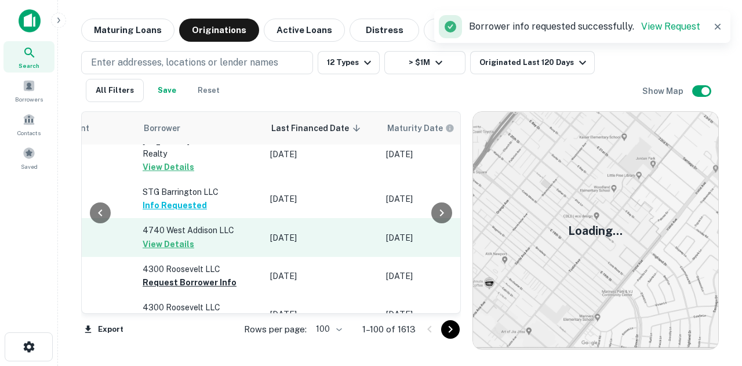
scroll to position [2875, 646]
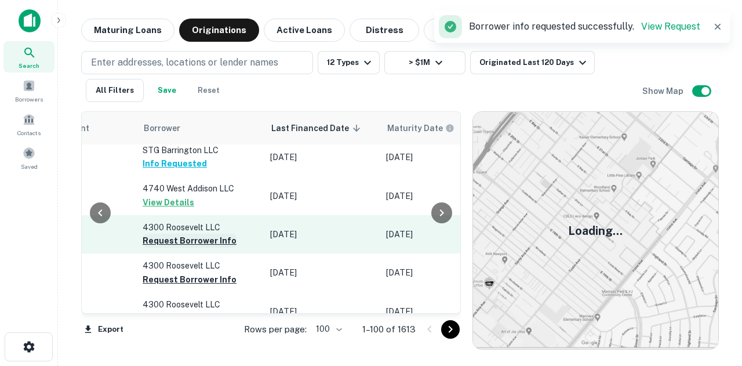
click at [198, 235] on button "Request Borrower Info" at bounding box center [190, 241] width 94 height 14
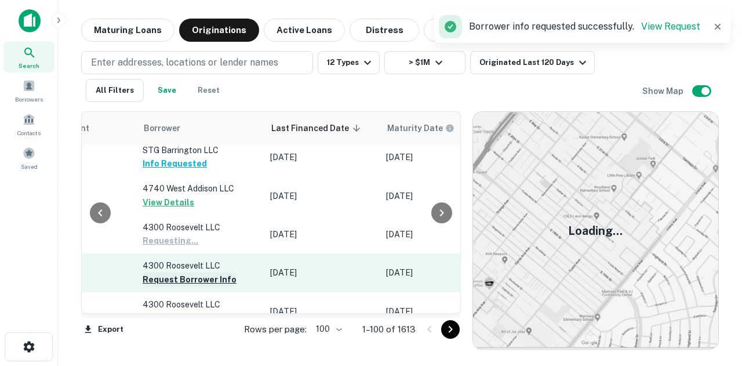
click at [188, 273] on button "Request Borrower Info" at bounding box center [190, 280] width 94 height 14
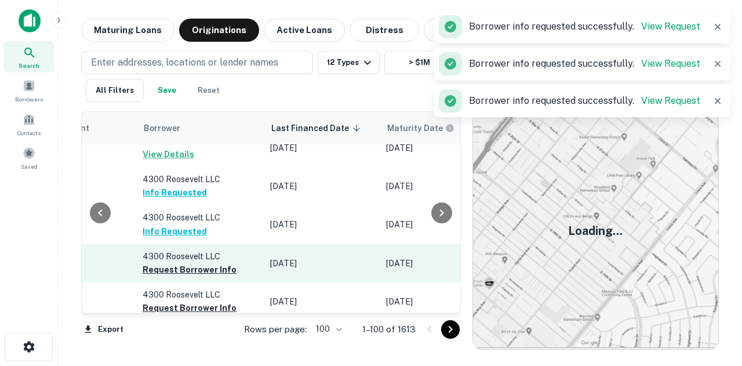
scroll to position [2991, 646]
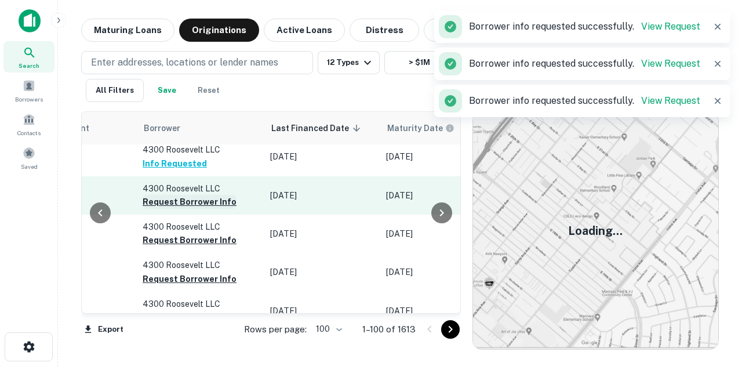
click at [216, 200] on button "Request Borrower Info" at bounding box center [190, 202] width 94 height 14
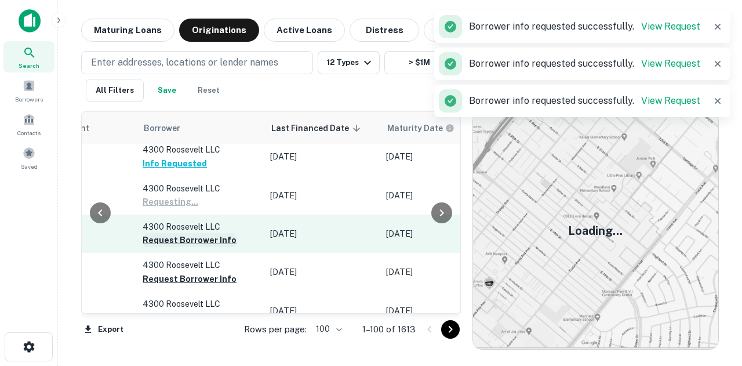
click at [202, 240] on button "Request Borrower Info" at bounding box center [190, 240] width 94 height 14
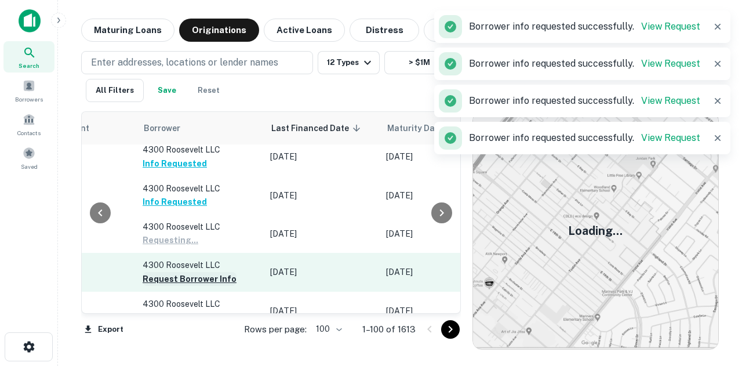
click at [181, 278] on button "Request Borrower Info" at bounding box center [190, 279] width 94 height 14
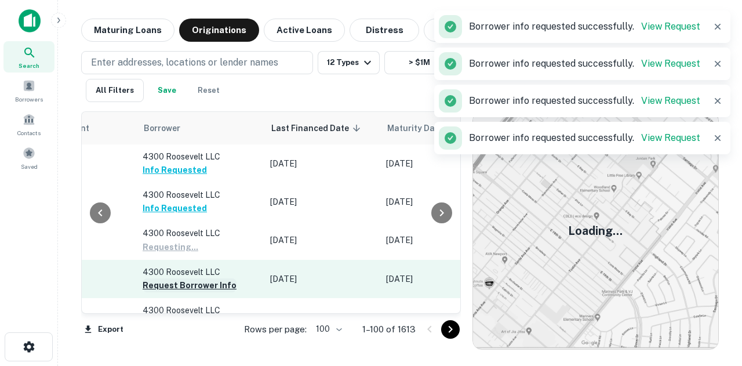
scroll to position [3049, 646]
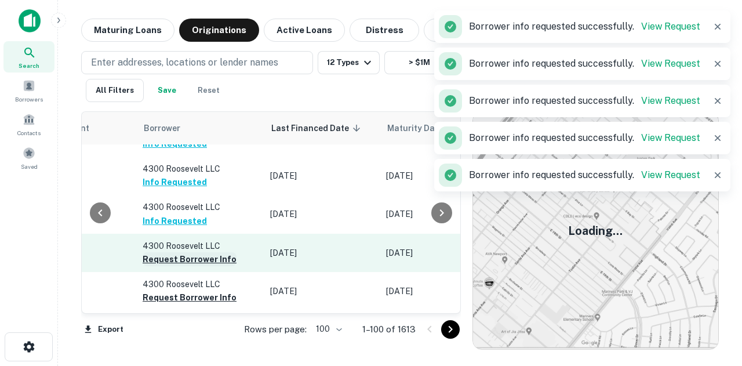
click at [187, 252] on button "Request Borrower Info" at bounding box center [190, 259] width 94 height 14
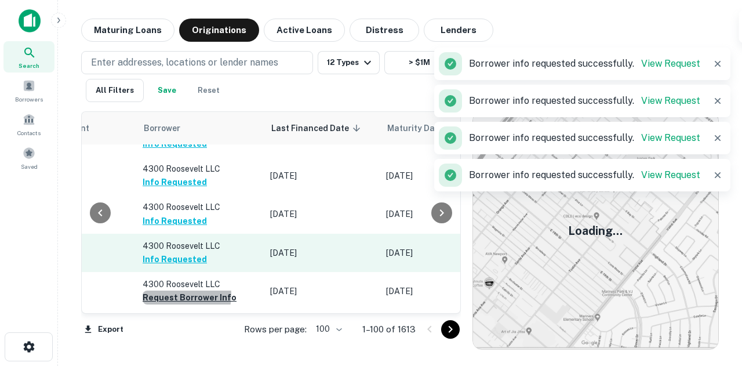
drag, startPoint x: 167, startPoint y: 291, endPoint x: 189, endPoint y: 246, distance: 49.8
click at [166, 290] on button "Request Borrower Info" at bounding box center [190, 297] width 94 height 14
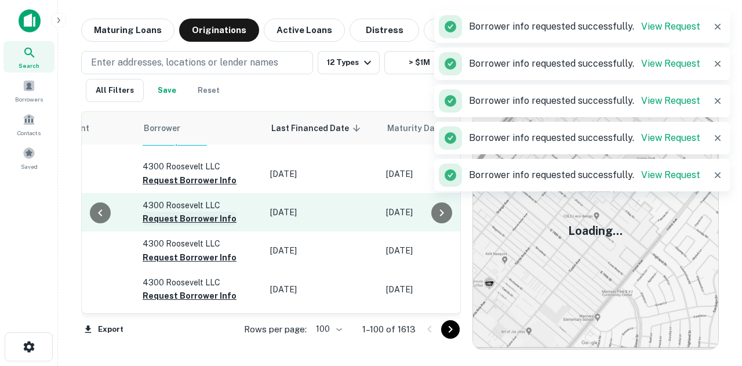
scroll to position [3223, 646]
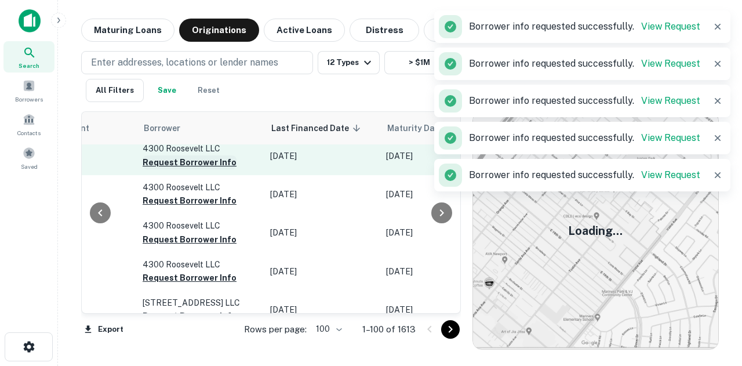
click at [195, 155] on button "Request Borrower Info" at bounding box center [190, 162] width 94 height 14
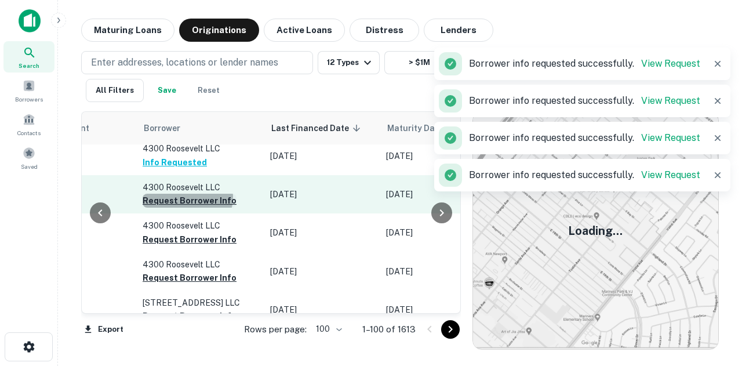
click at [181, 194] on button "Request Borrower Info" at bounding box center [190, 201] width 94 height 14
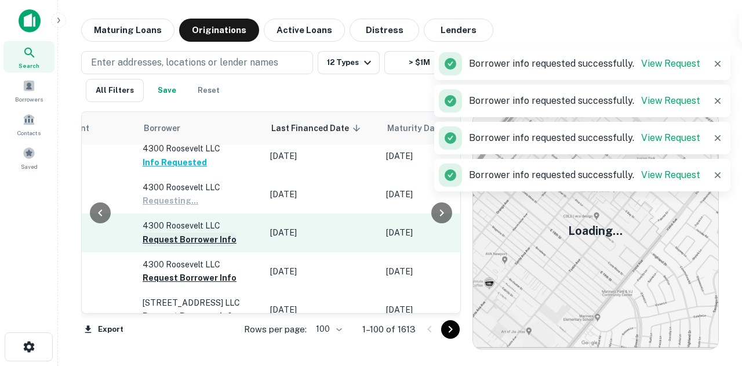
click at [179, 234] on button "Request Borrower Info" at bounding box center [190, 239] width 94 height 14
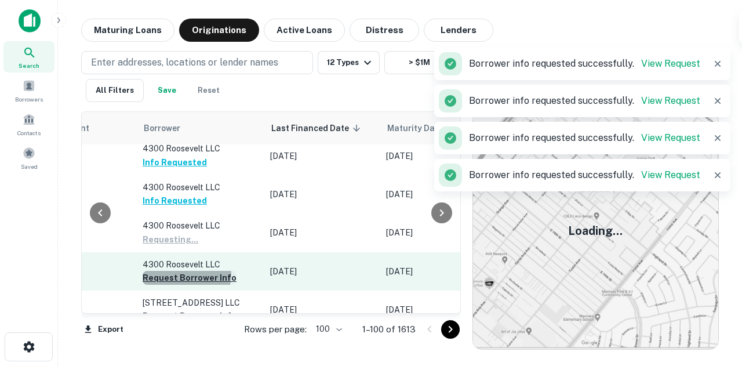
click at [170, 271] on button "Request Borrower Info" at bounding box center [190, 278] width 94 height 14
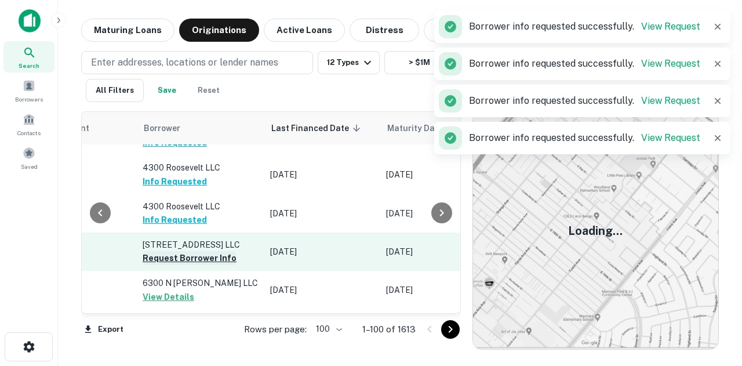
click at [186, 258] on button "Request Borrower Info" at bounding box center [190, 258] width 94 height 14
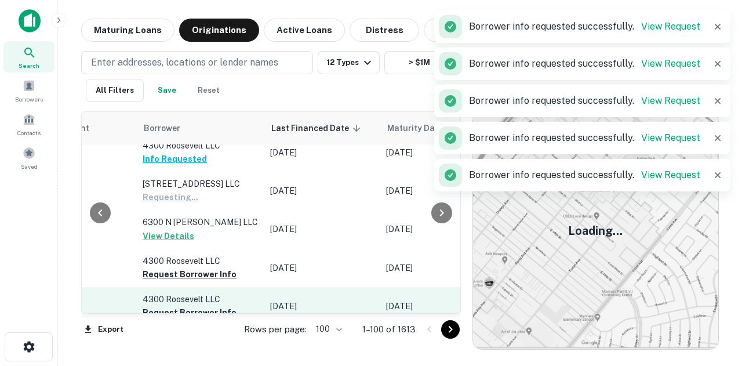
scroll to position [3397, 646]
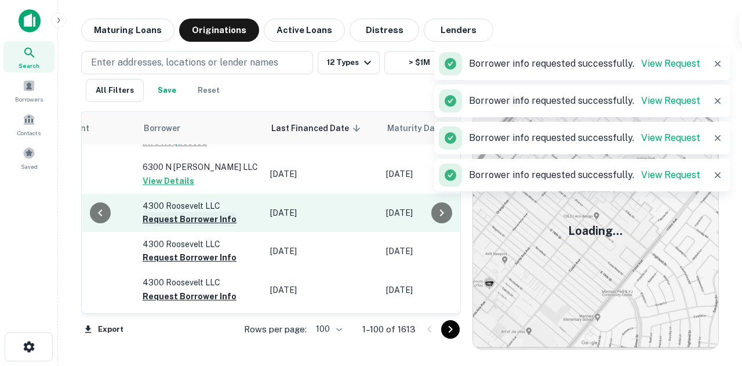
click at [197, 217] on button "Request Borrower Info" at bounding box center [190, 219] width 94 height 14
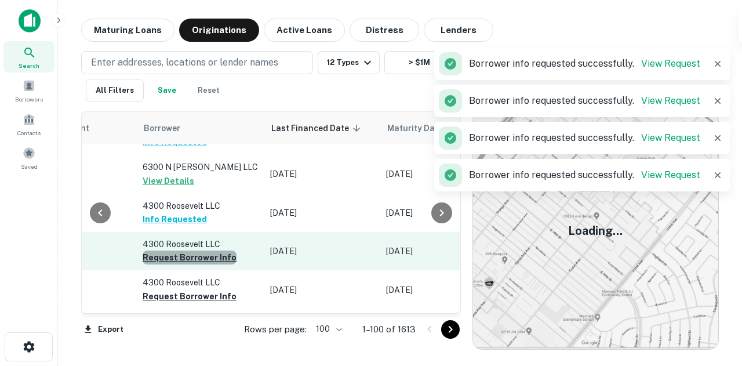
click at [195, 253] on button "Request Borrower Info" at bounding box center [190, 257] width 94 height 14
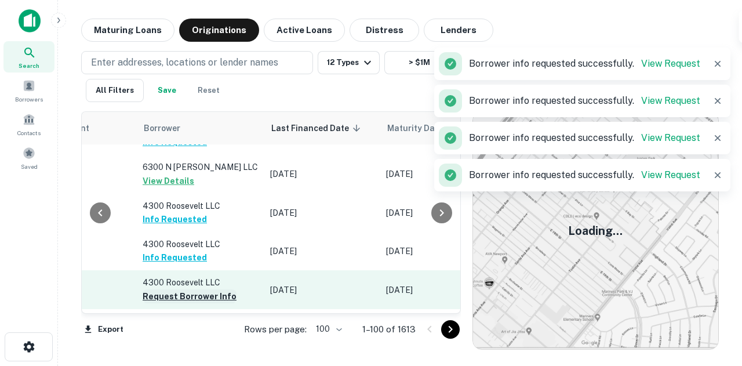
click at [170, 290] on button "Request Borrower Info" at bounding box center [190, 296] width 94 height 14
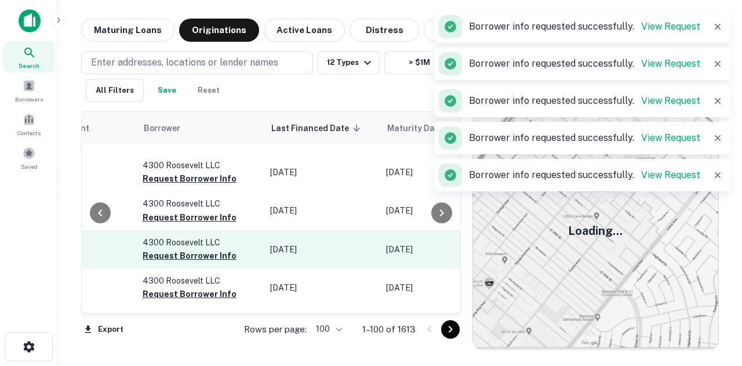
scroll to position [3571, 646]
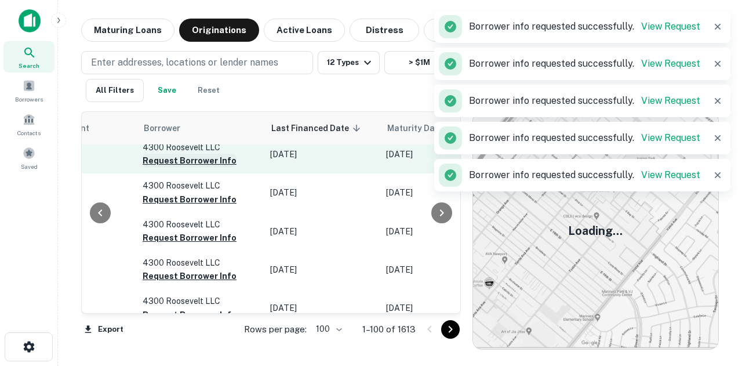
click at [194, 155] on button "Request Borrower Info" at bounding box center [190, 161] width 94 height 14
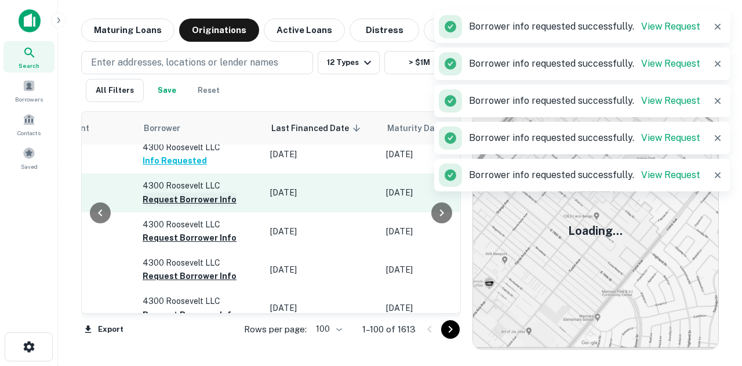
click at [188, 194] on button "Request Borrower Info" at bounding box center [190, 199] width 94 height 14
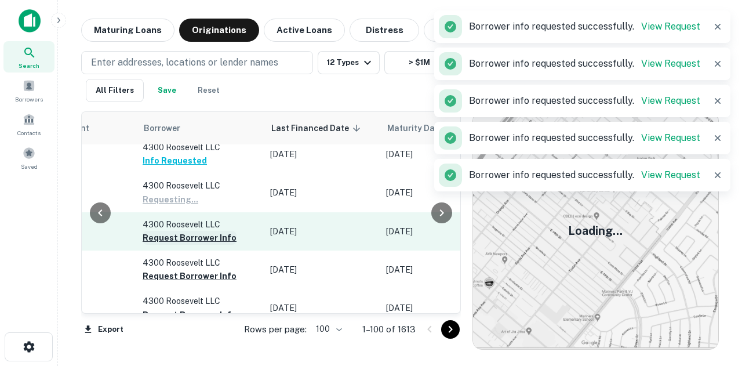
click at [183, 232] on button "Request Borrower Info" at bounding box center [190, 238] width 94 height 14
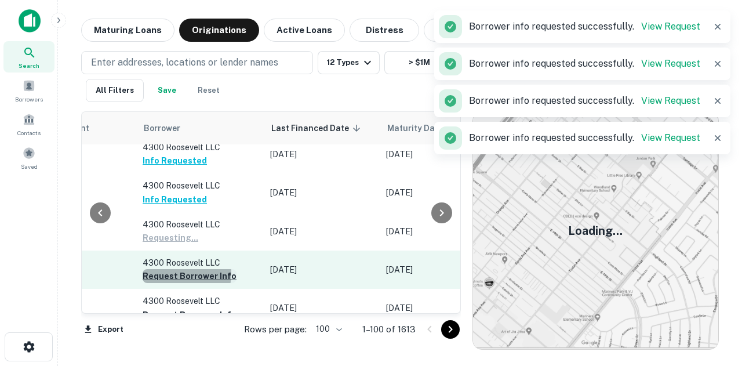
click at [173, 270] on button "Request Borrower Info" at bounding box center [190, 276] width 94 height 14
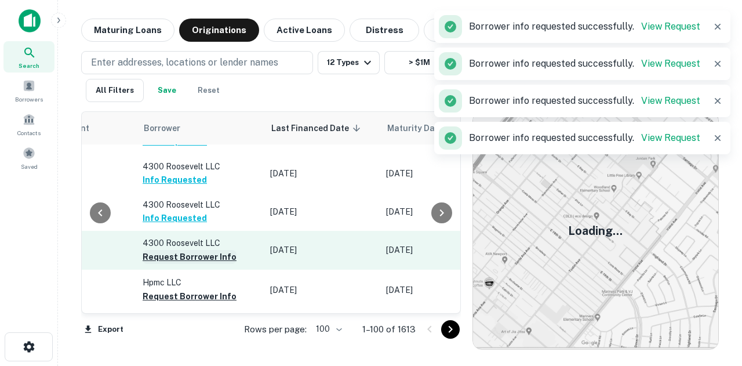
click at [184, 250] on button "Request Borrower Info" at bounding box center [190, 257] width 94 height 14
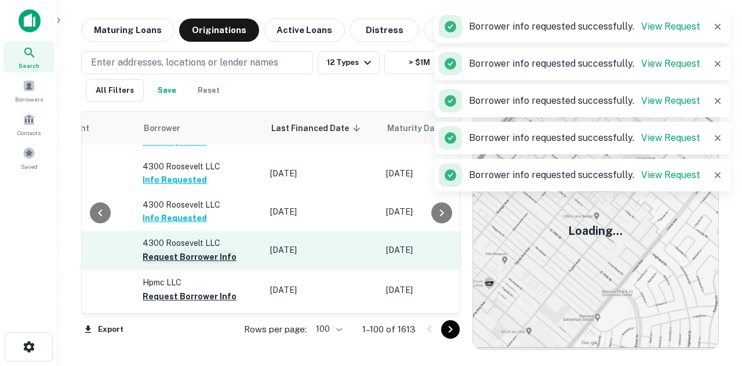
scroll to position [3687, 646]
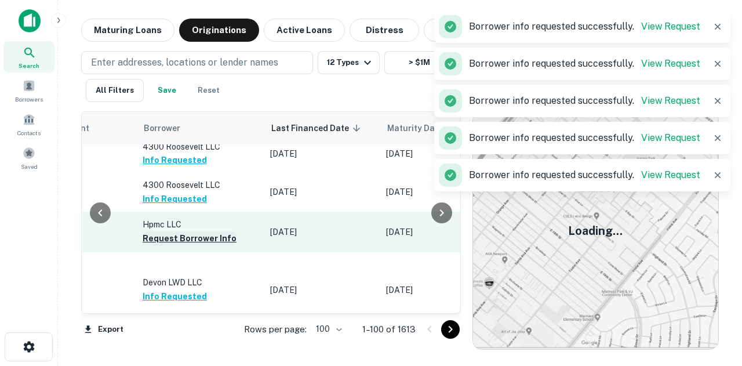
click at [189, 238] on button "Request Borrower Info" at bounding box center [190, 238] width 94 height 14
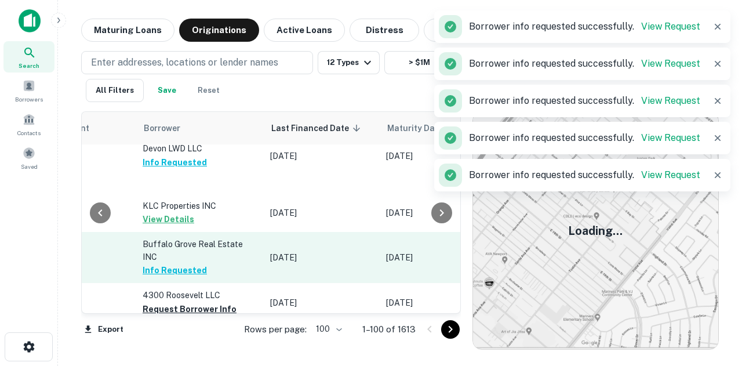
scroll to position [3827, 646]
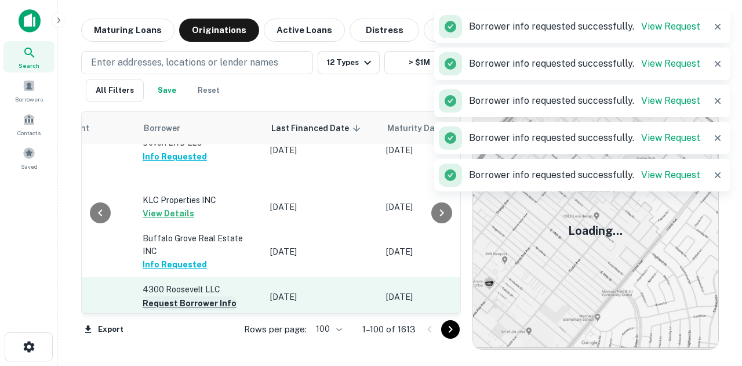
click at [182, 296] on button "Request Borrower Info" at bounding box center [190, 303] width 94 height 14
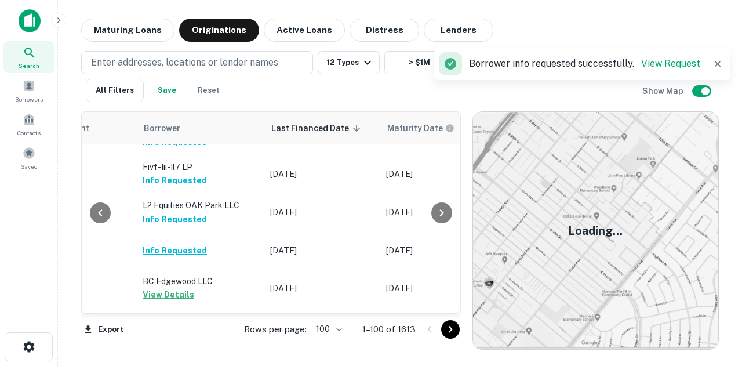
scroll to position [1334, 646]
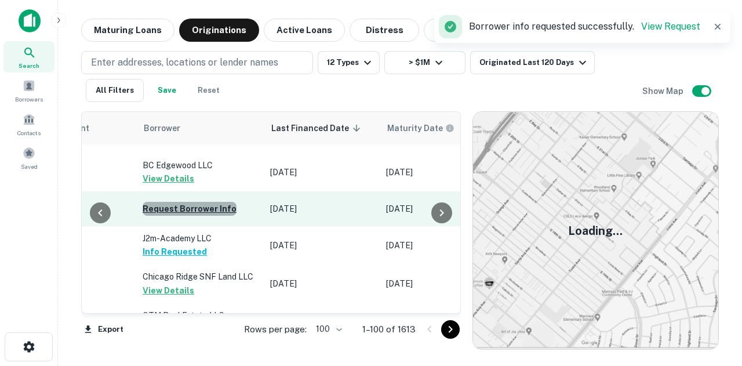
click at [196, 202] on button "Request Borrower Info" at bounding box center [190, 209] width 94 height 14
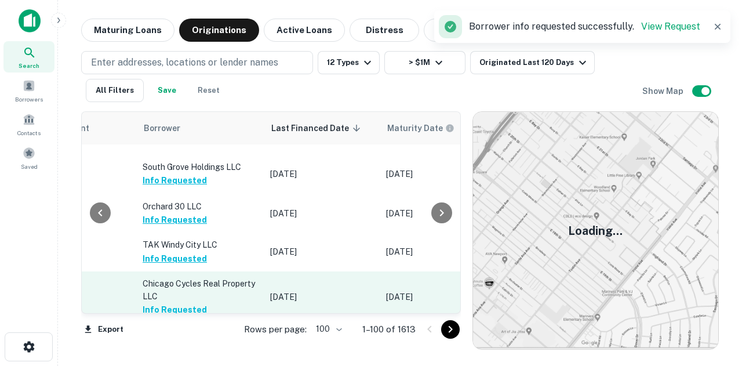
scroll to position [0, 646]
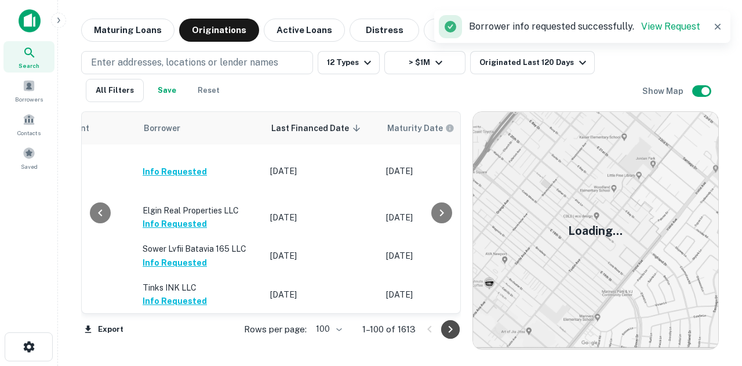
drag, startPoint x: 451, startPoint y: 336, endPoint x: 446, endPoint y: 330, distance: 7.4
click at [449, 333] on icon "Go to next page" at bounding box center [451, 329] width 14 height 14
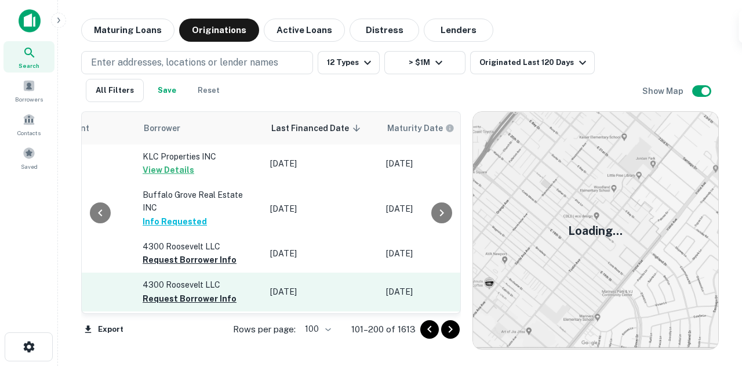
drag, startPoint x: 446, startPoint y: 329, endPoint x: 405, endPoint y: 286, distance: 59.0
click at [204, 292] on button "Request Borrower Info" at bounding box center [190, 299] width 94 height 14
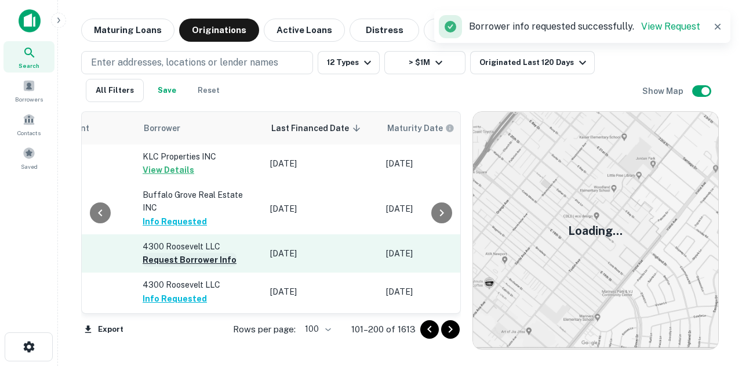
click at [206, 253] on button "Request Borrower Info" at bounding box center [190, 260] width 94 height 14
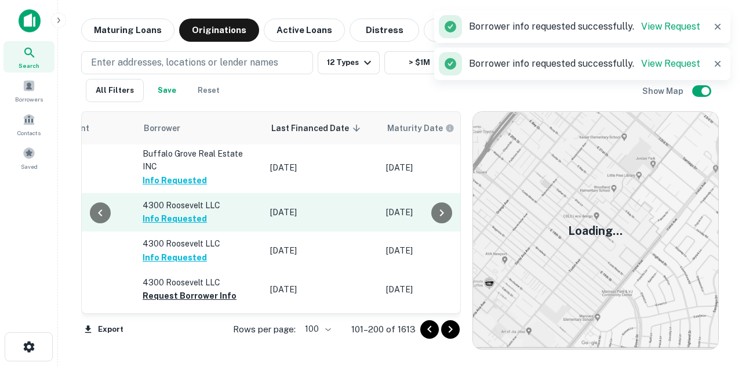
scroll to position [58, 646]
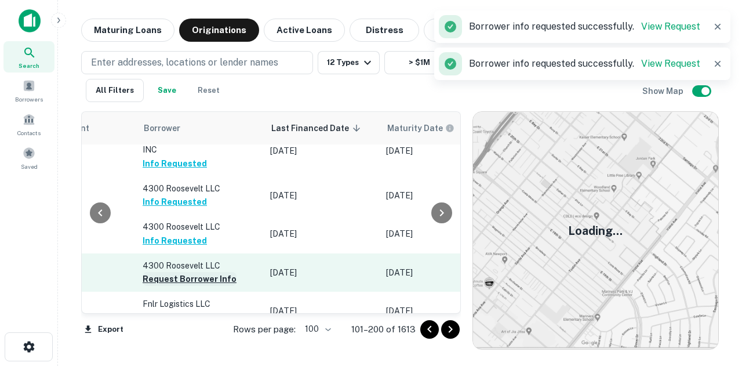
click at [213, 272] on button "Request Borrower Info" at bounding box center [190, 279] width 94 height 14
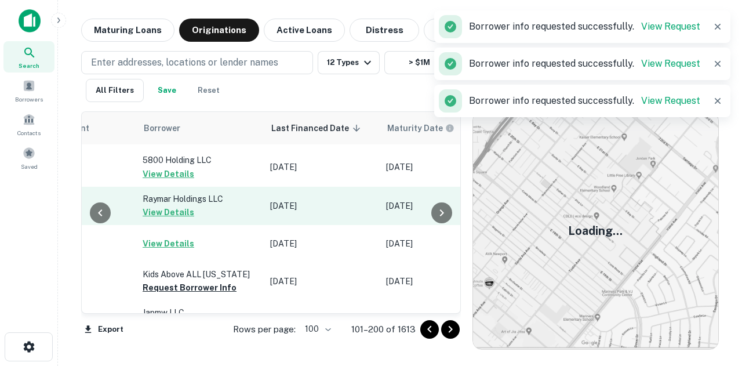
scroll to position [290, 646]
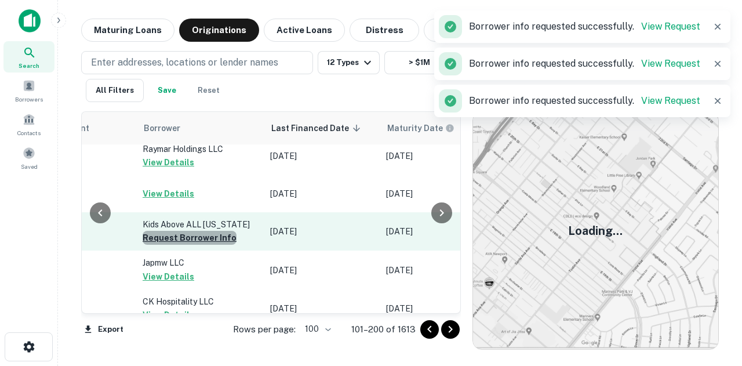
click at [219, 231] on button "Request Borrower Info" at bounding box center [190, 238] width 94 height 14
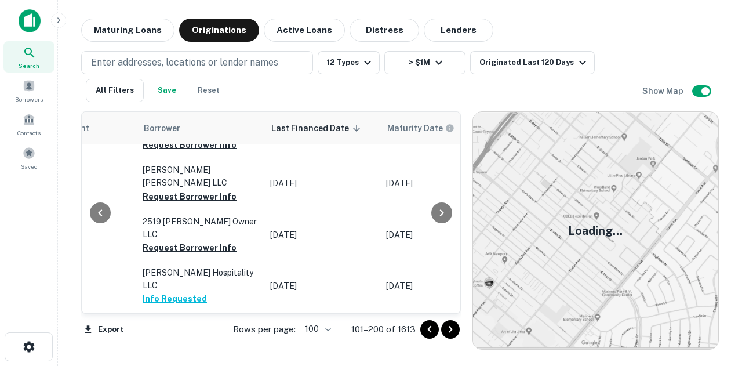
click at [199, 330] on button "Request Borrower Info" at bounding box center [190, 337] width 94 height 14
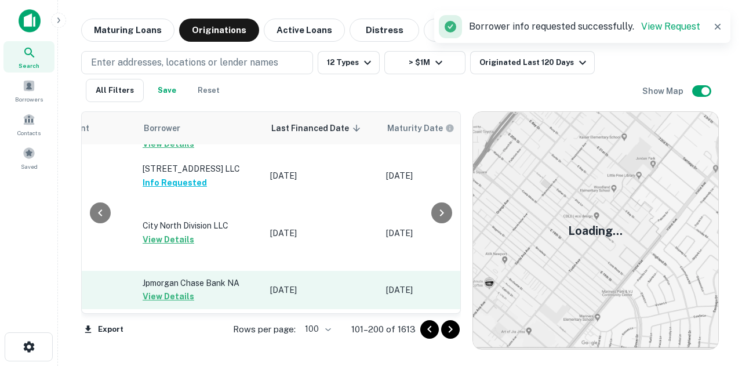
scroll to position [2667, 646]
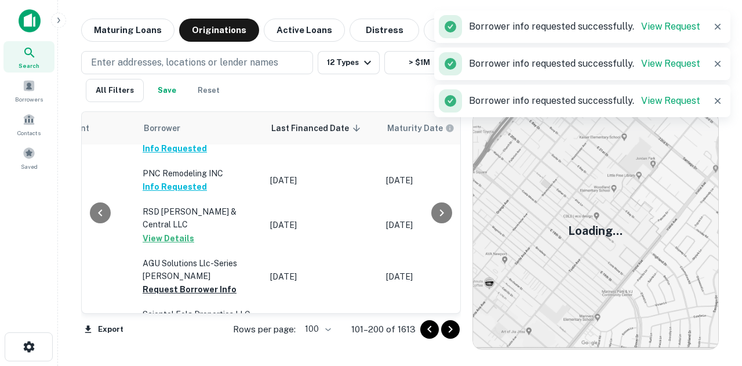
scroll to position [2899, 646]
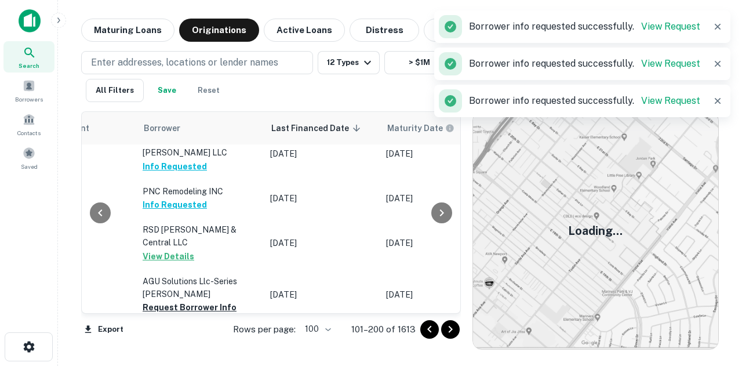
click at [199, 339] on button "Request Borrower Info" at bounding box center [190, 346] width 94 height 14
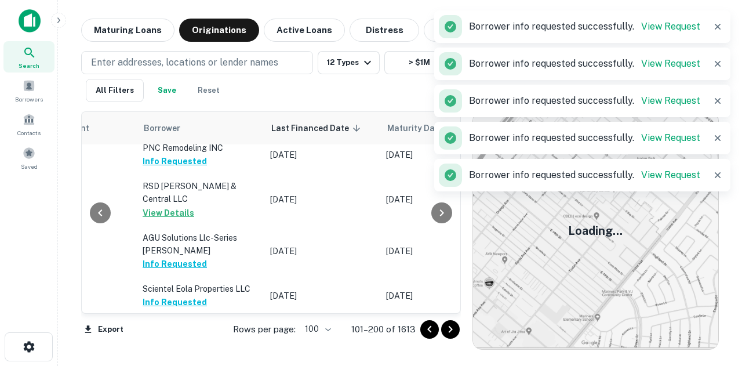
scroll to position [2957, 646]
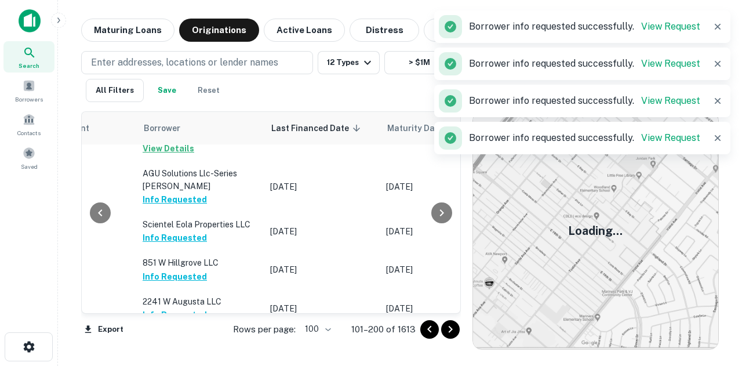
scroll to position [3073, 646]
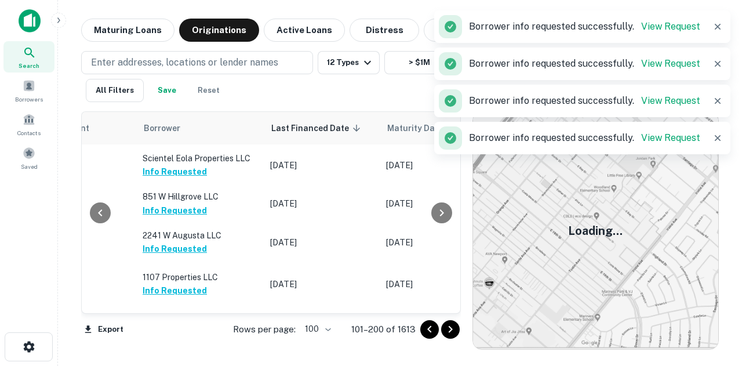
click at [202, 364] on button "Request Borrower Info" at bounding box center [190, 371] width 94 height 14
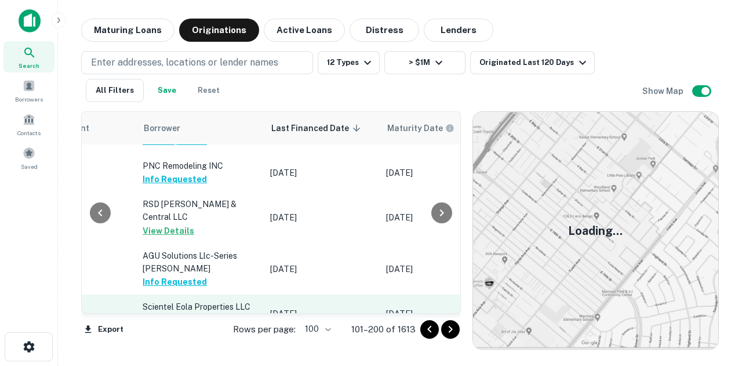
scroll to position [2783, 646]
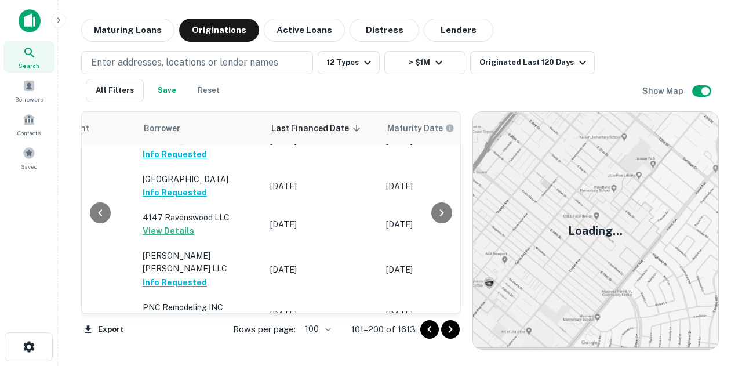
drag, startPoint x: 453, startPoint y: 240, endPoint x: 453, endPoint y: 258, distance: 18.0
click at [453, 258] on div at bounding box center [441, 212] width 23 height 201
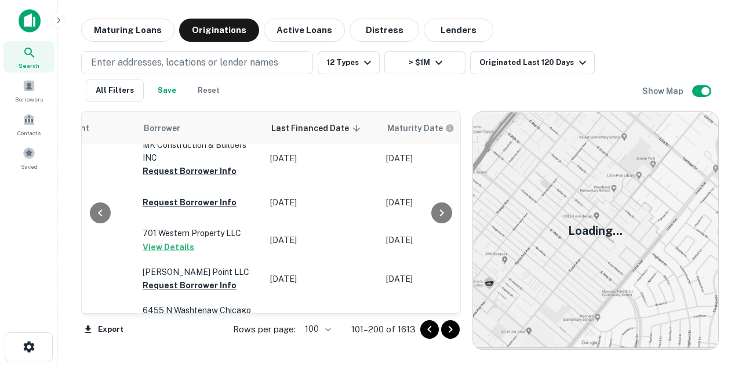
scroll to position [3632, 646]
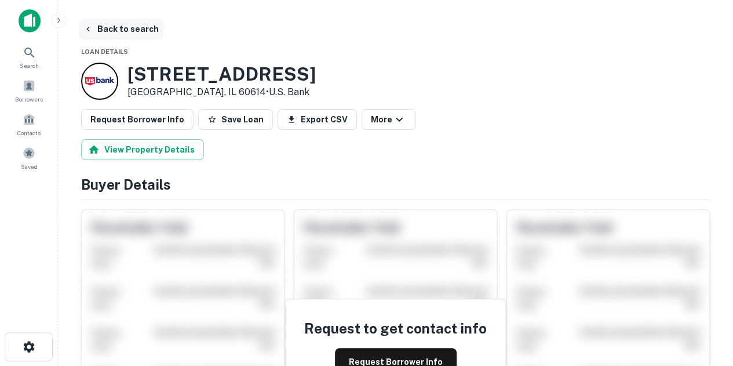
click at [110, 27] on button "Back to search" at bounding box center [121, 29] width 85 height 21
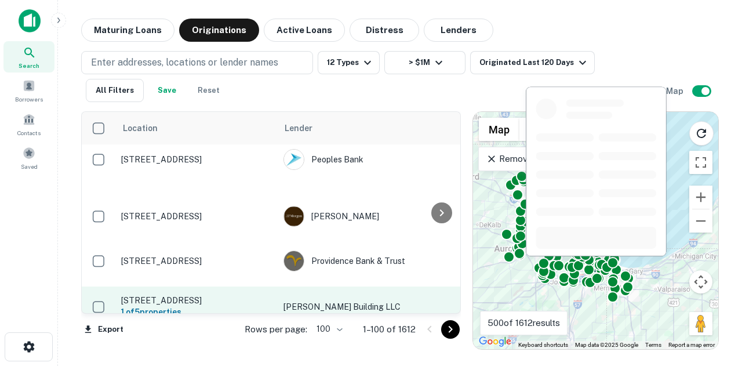
scroll to position [3827, 0]
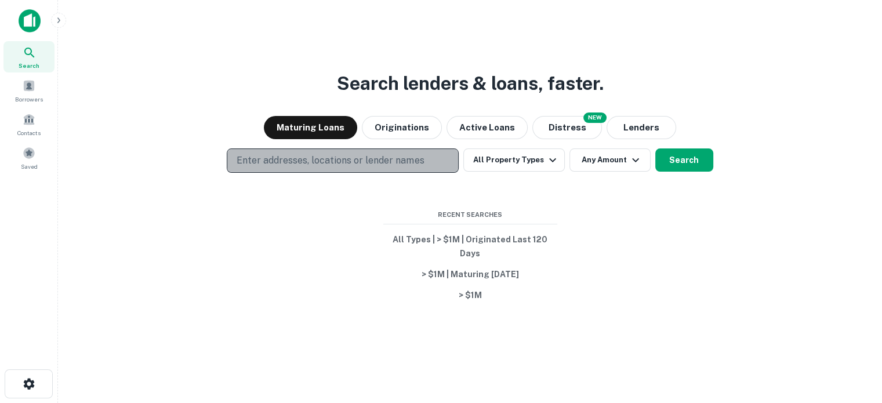
drag, startPoint x: 304, startPoint y: 155, endPoint x: 301, endPoint y: 164, distance: 9.7
click at [301, 164] on p "Enter addresses, locations or lender names" at bounding box center [330, 161] width 187 height 14
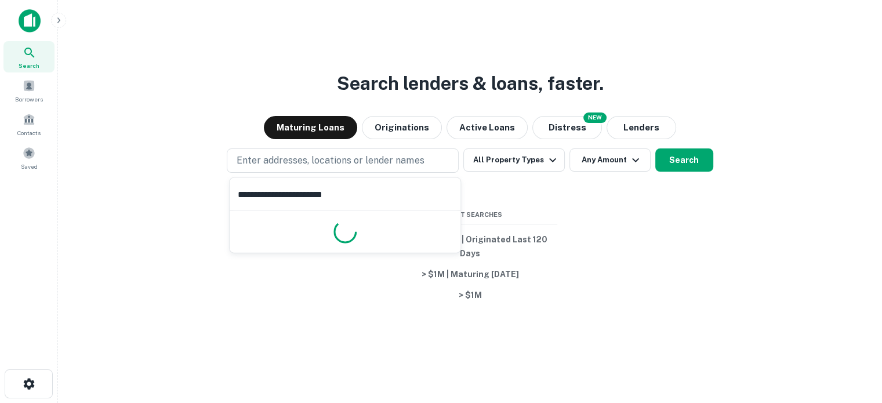
type input "**********"
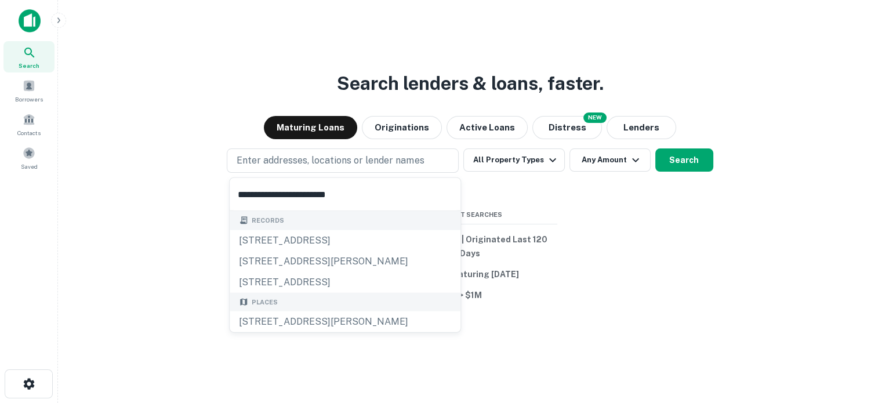
drag, startPoint x: 417, startPoint y: 197, endPoint x: -65, endPoint y: 108, distance: 489.9
click at [0, 108] on html "**********" at bounding box center [441, 201] width 882 height 403
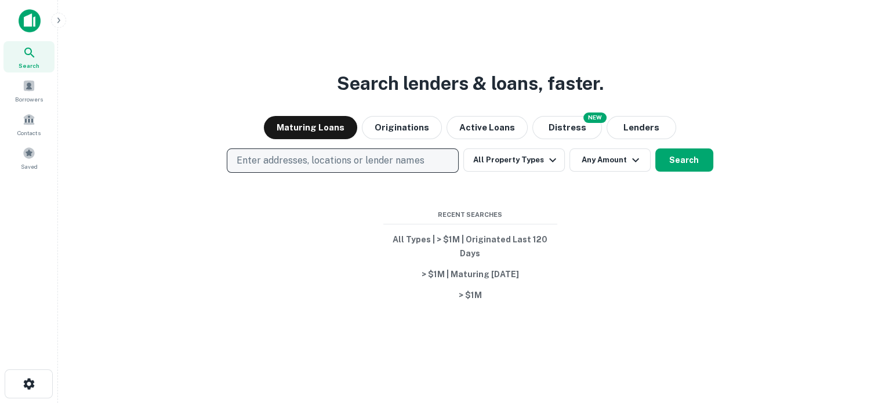
click at [300, 159] on p "Enter addresses, locations or lender names" at bounding box center [330, 161] width 187 height 14
type input "*"
type input "**********"
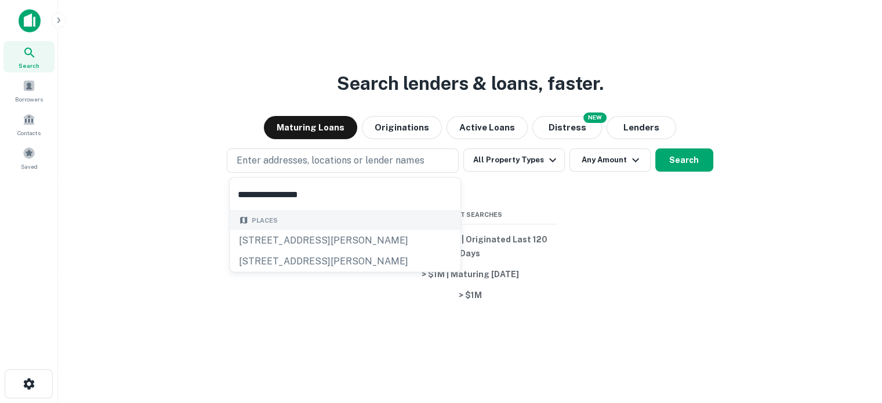
click at [350, 236] on div "7342 West Foster Avenue, Chicago, IL, USA" at bounding box center [345, 240] width 231 height 21
